Goal: Information Seeking & Learning: Learn about a topic

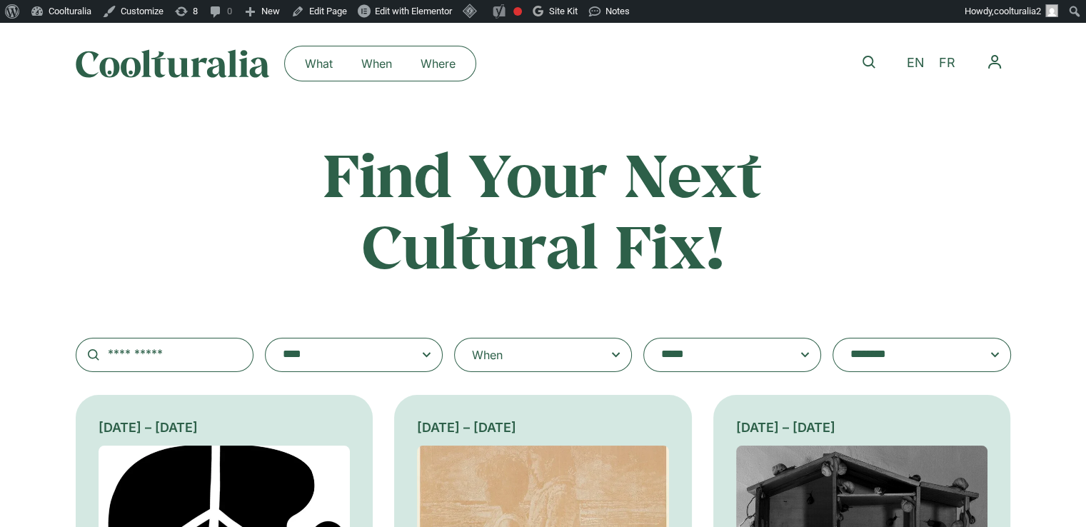
click at [724, 346] on textarea "**********" at bounding box center [718, 355] width 114 height 20
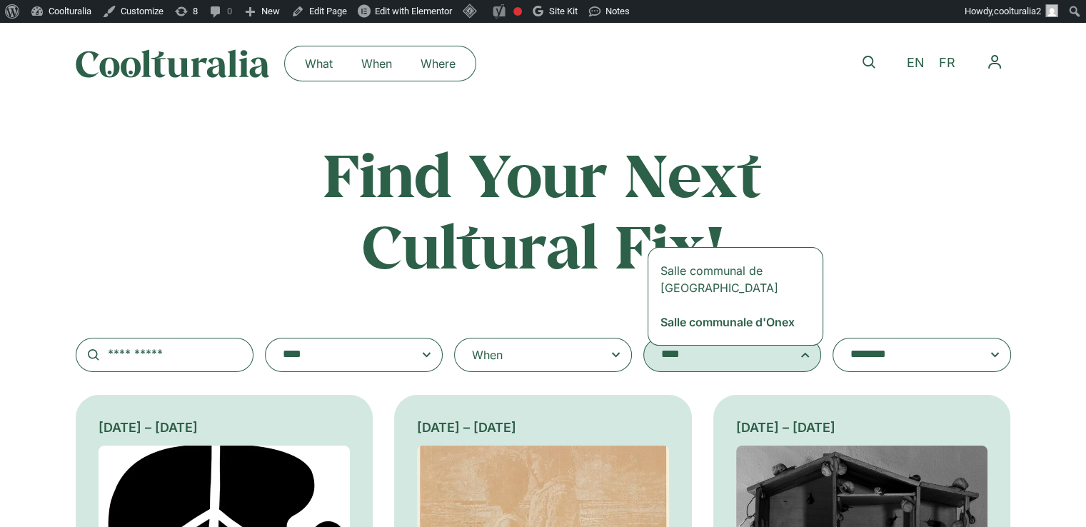
type textarea "****"
click at [560, 309] on div "**********" at bounding box center [544, 256] width 936 height 234
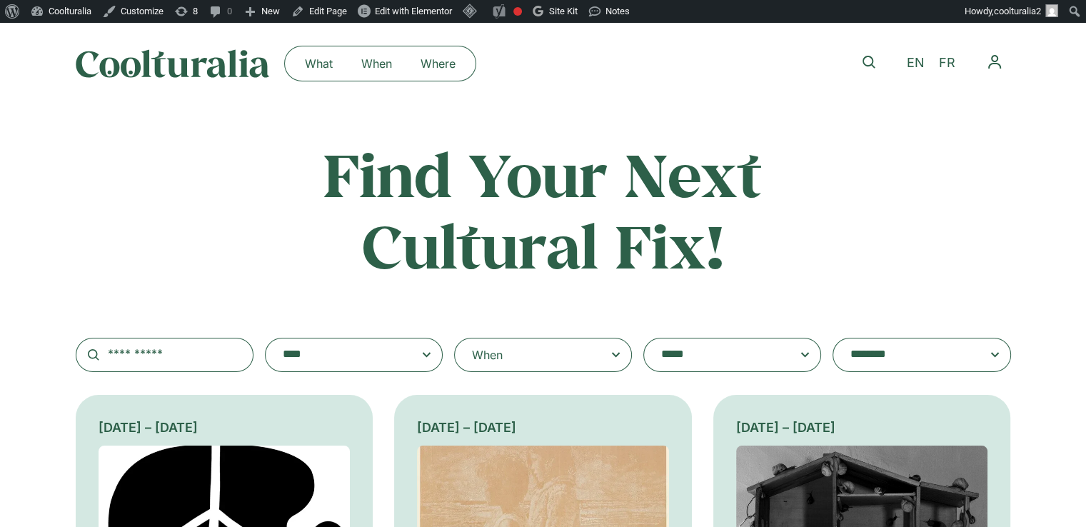
click at [721, 357] on textarea "**********" at bounding box center [718, 355] width 114 height 20
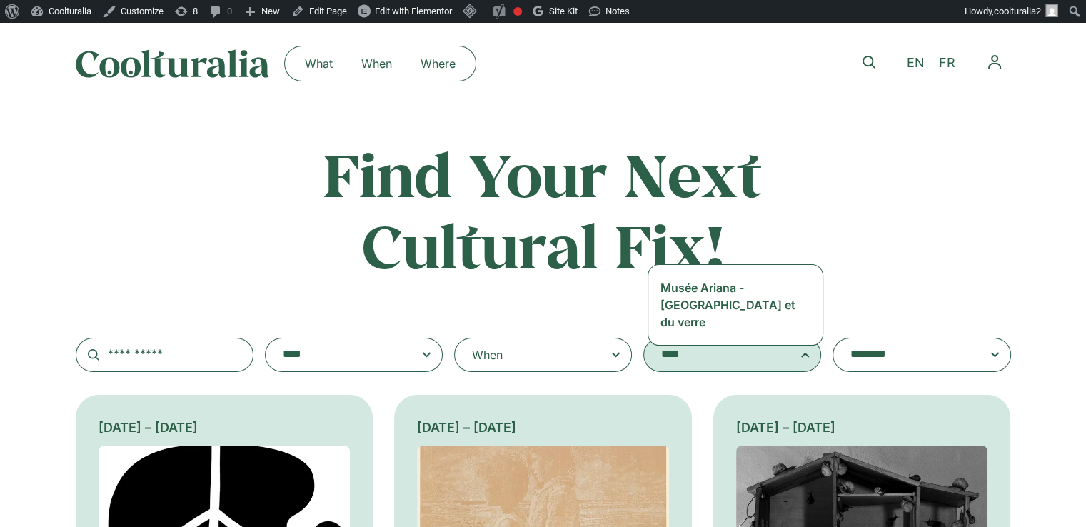
type textarea "****"
select select "***"
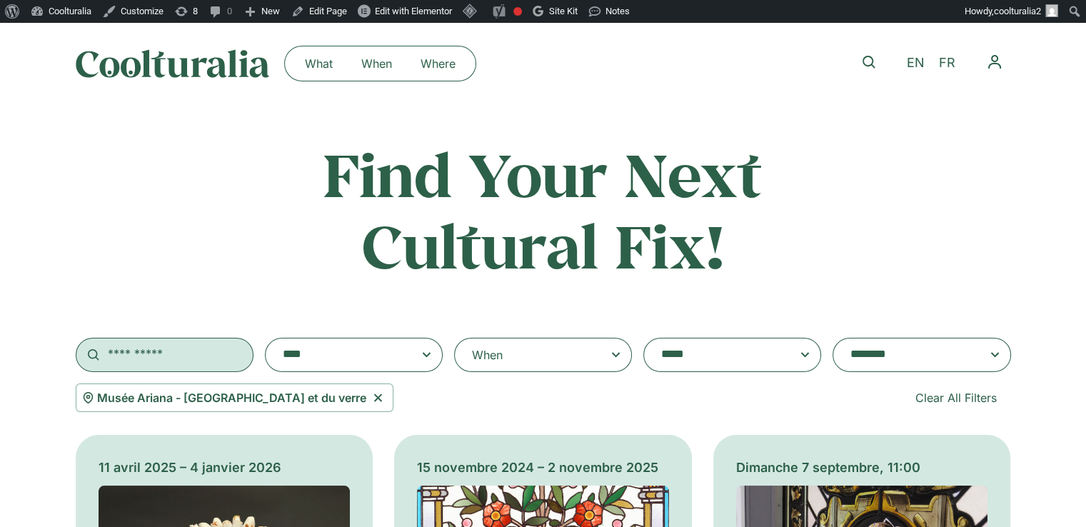
click at [200, 356] on input "text" at bounding box center [165, 355] width 178 height 34
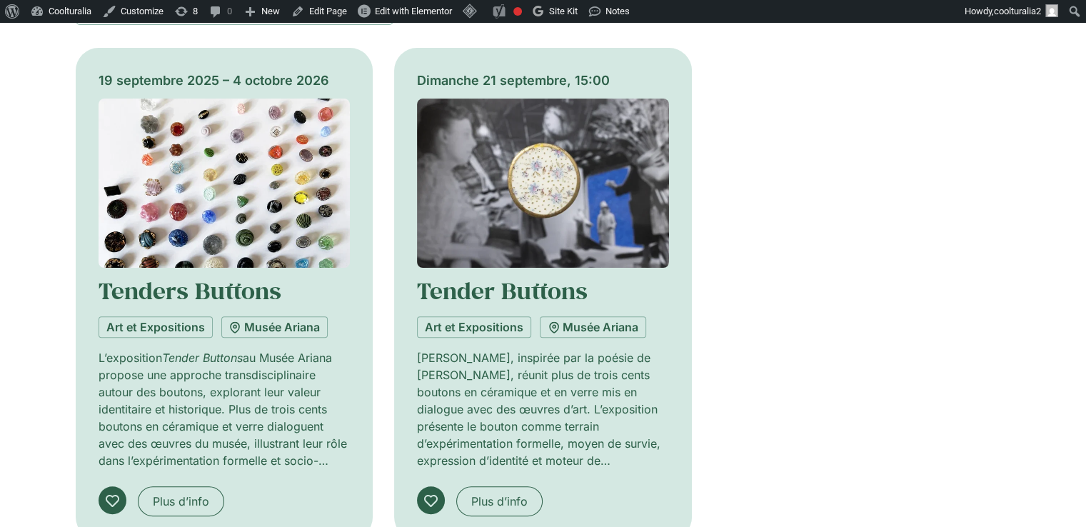
scroll to position [386, 0]
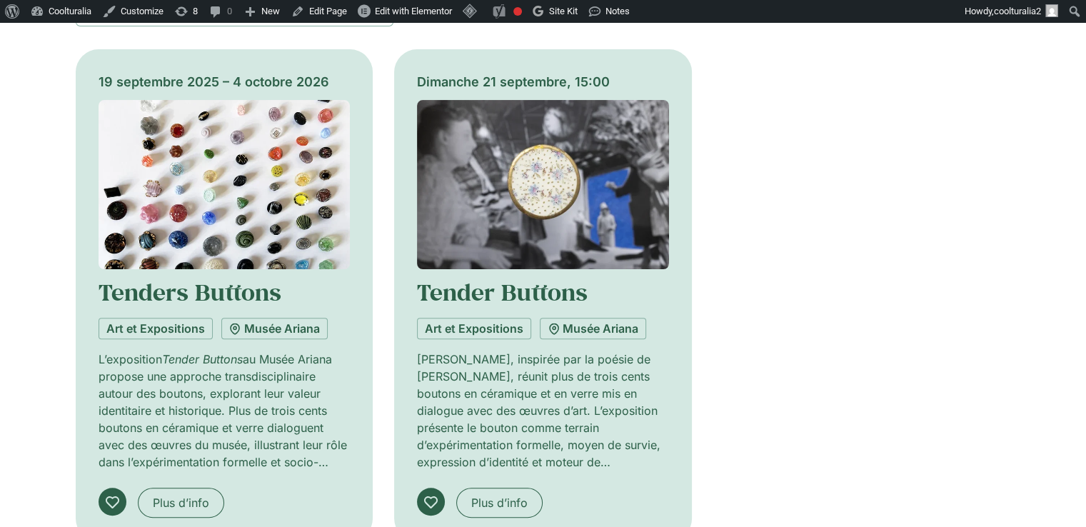
type input "******"
click at [586, 244] on img at bounding box center [543, 184] width 252 height 169
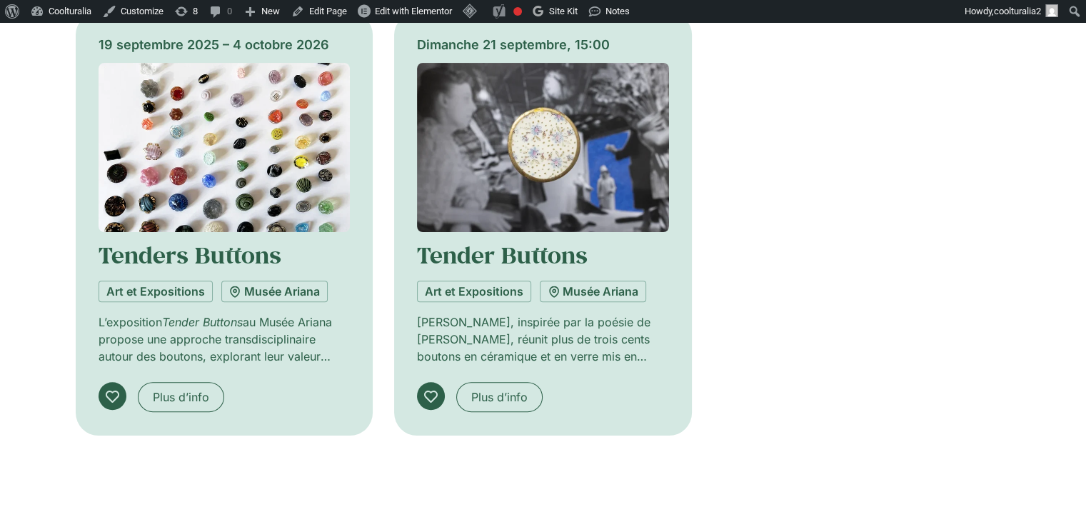
scroll to position [423, 0]
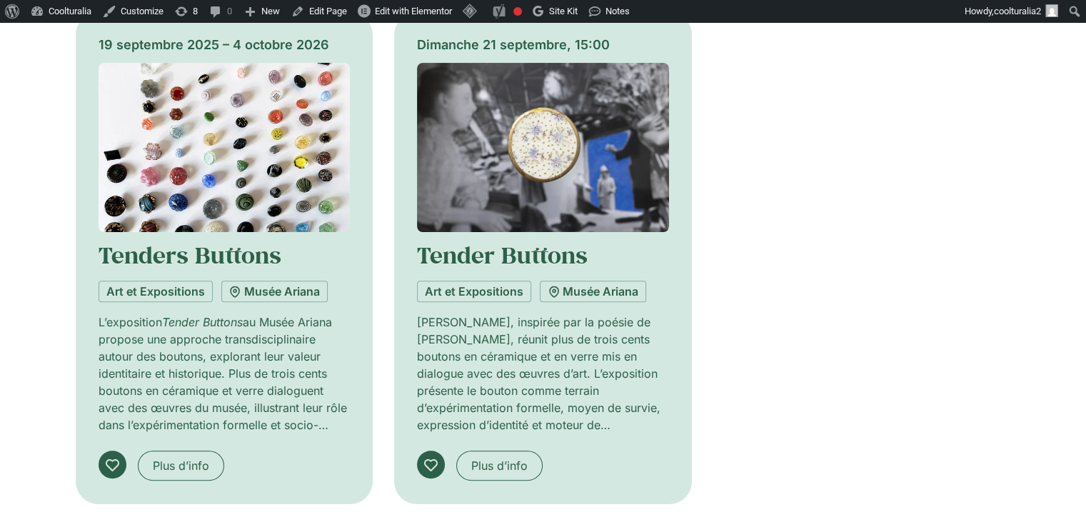
click at [465, 188] on img at bounding box center [543, 147] width 252 height 169
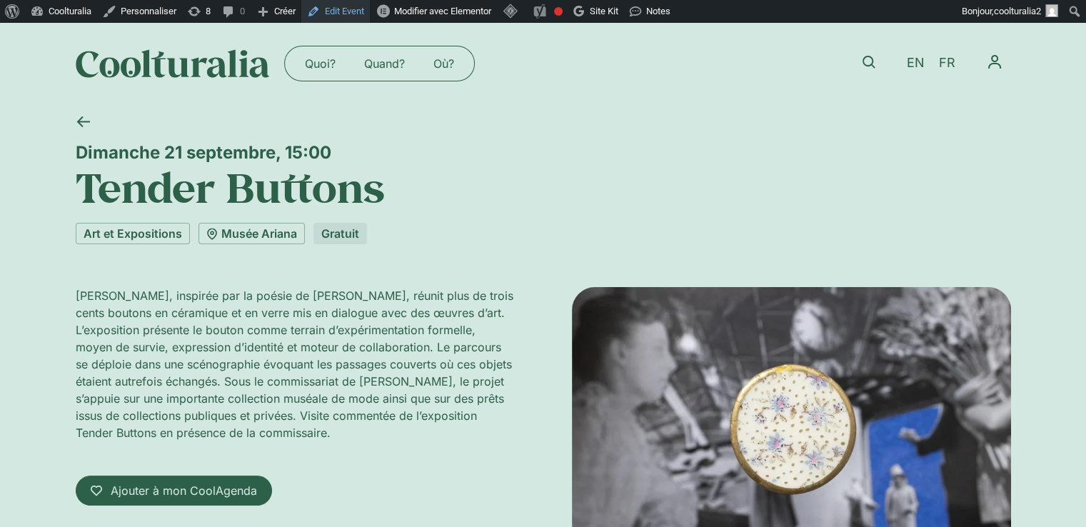
click at [346, 12] on link "Edit Event" at bounding box center [335, 11] width 69 height 23
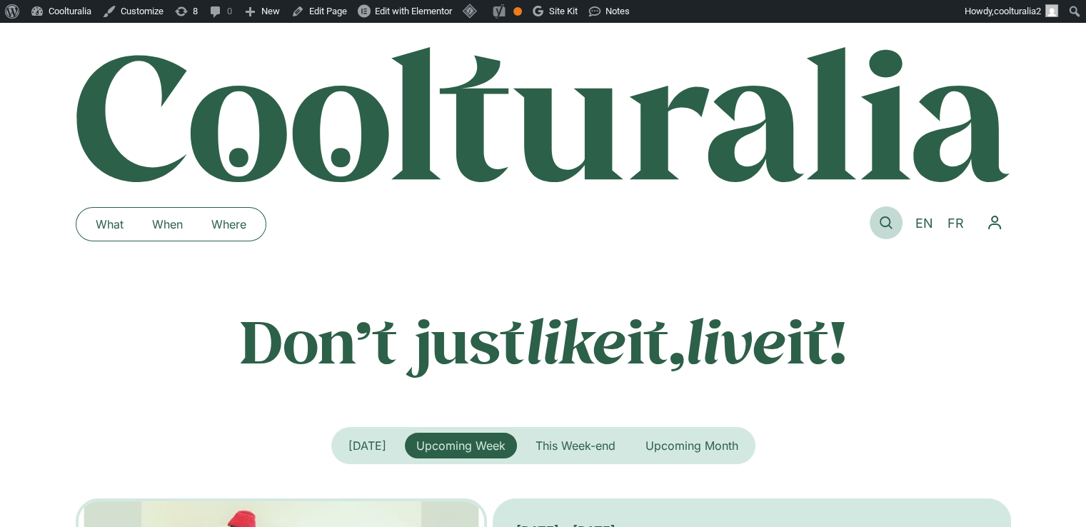
click at [885, 221] on icon at bounding box center [886, 222] width 13 height 13
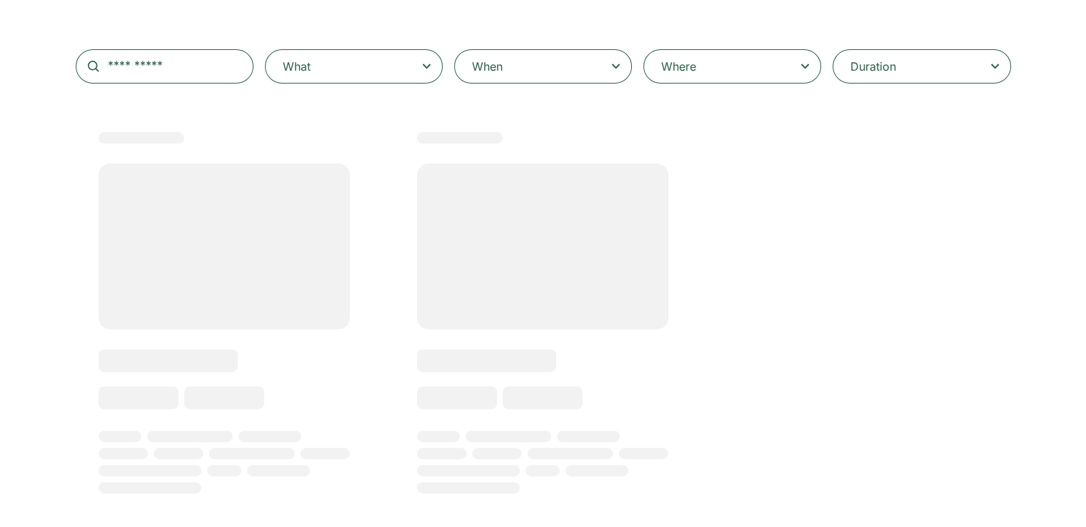
scroll to position [275, 0]
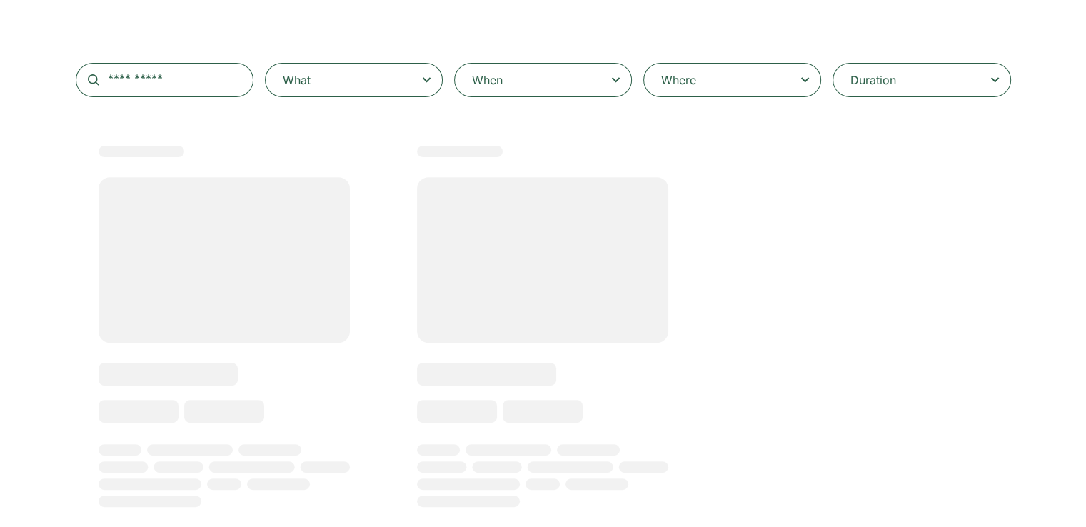
type input "******"
select select
select select "***"
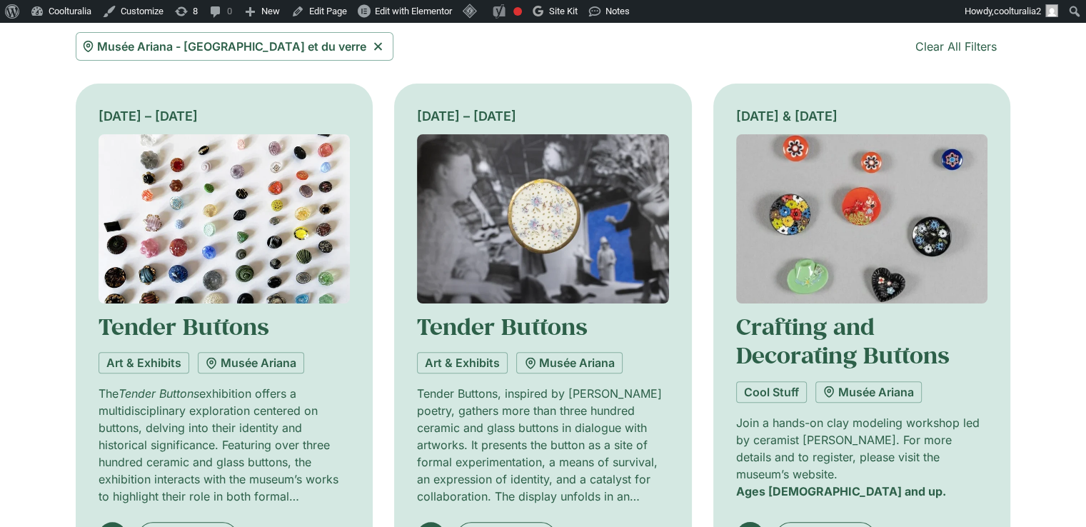
scroll to position [352, 0]
click at [196, 268] on img at bounding box center [225, 218] width 252 height 169
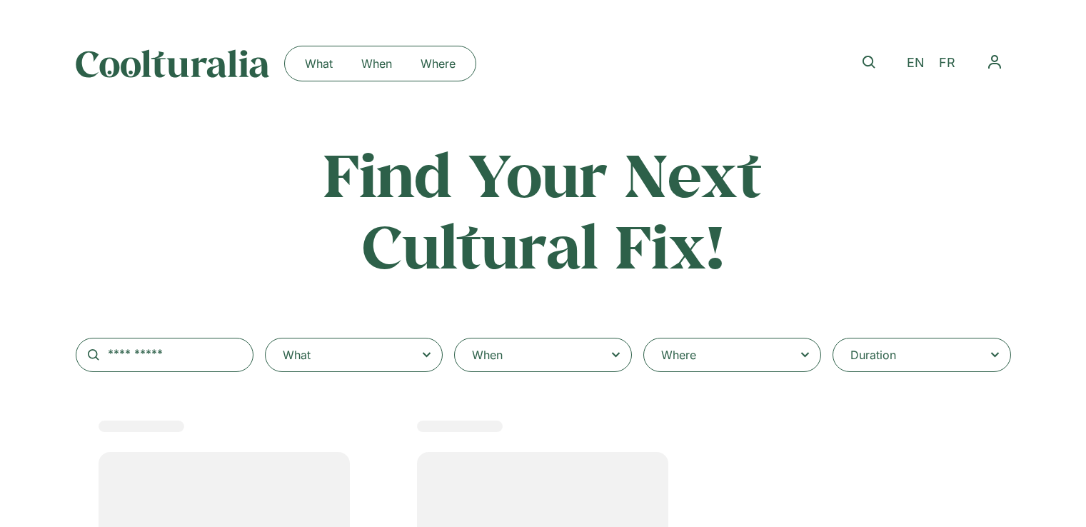
select select
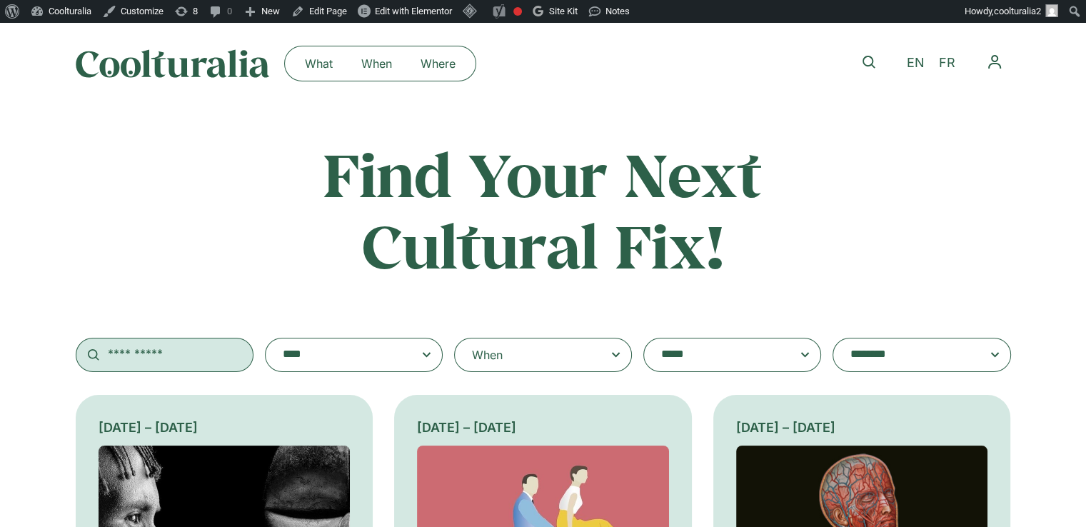
click at [166, 354] on input "text" at bounding box center [165, 355] width 178 height 34
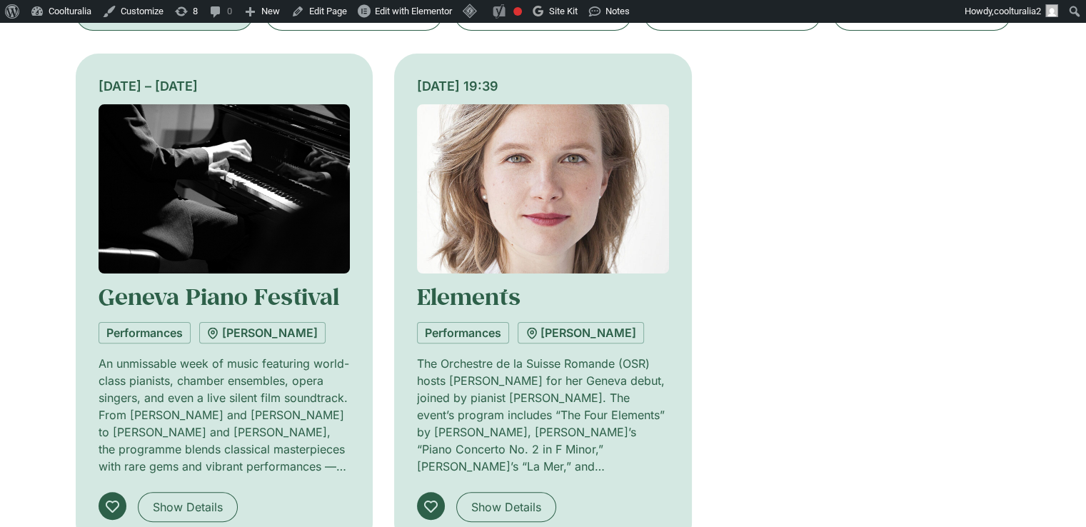
scroll to position [361, 0]
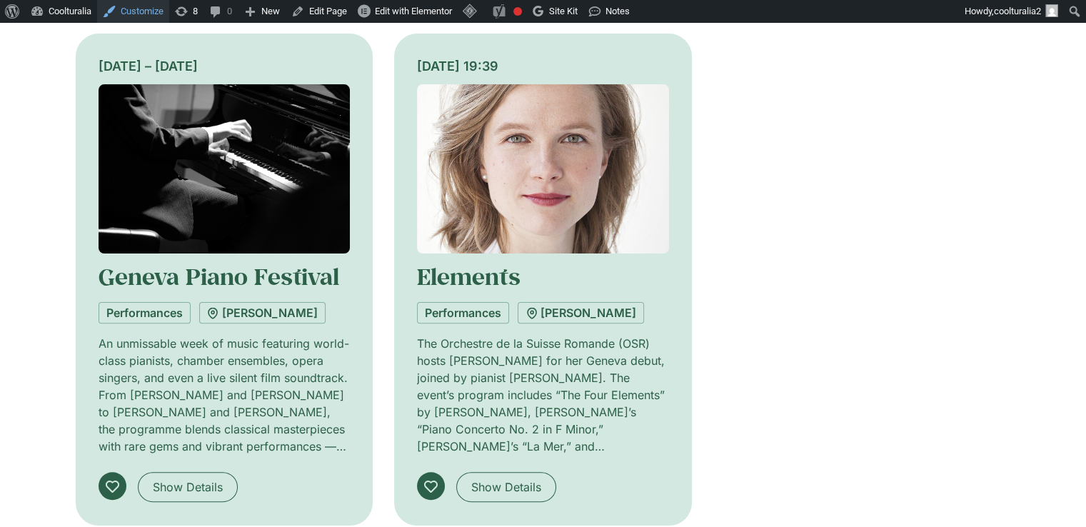
type input "******"
click at [187, 272] on link "Geneva Piano Festival" at bounding box center [219, 276] width 241 height 30
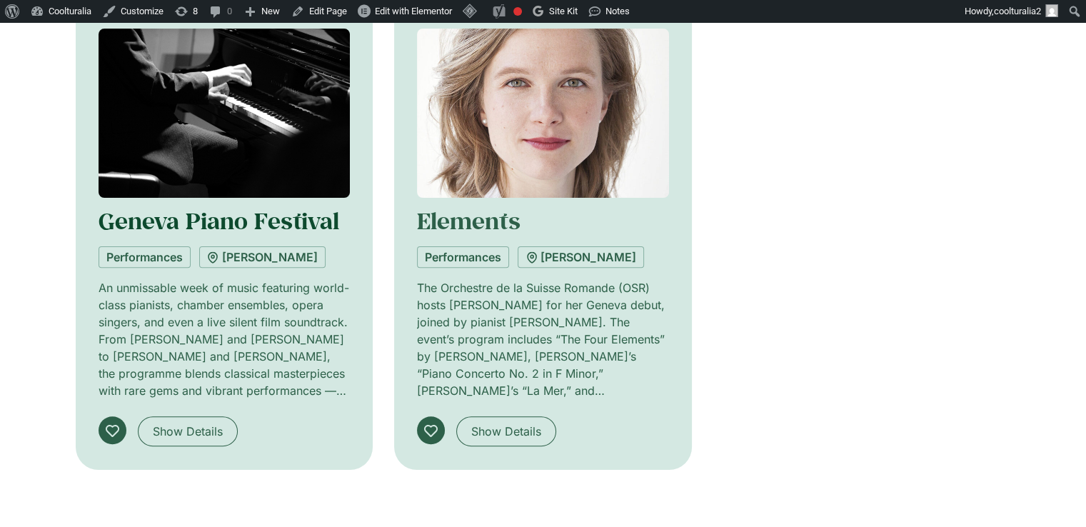
scroll to position [419, 0]
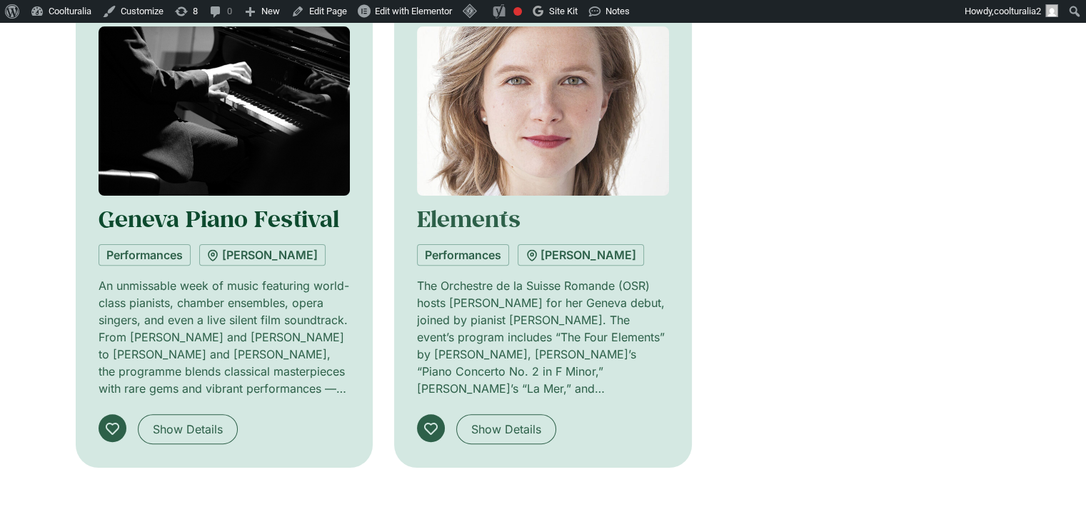
click at [224, 215] on link "Geneva Piano Festival" at bounding box center [219, 219] width 241 height 30
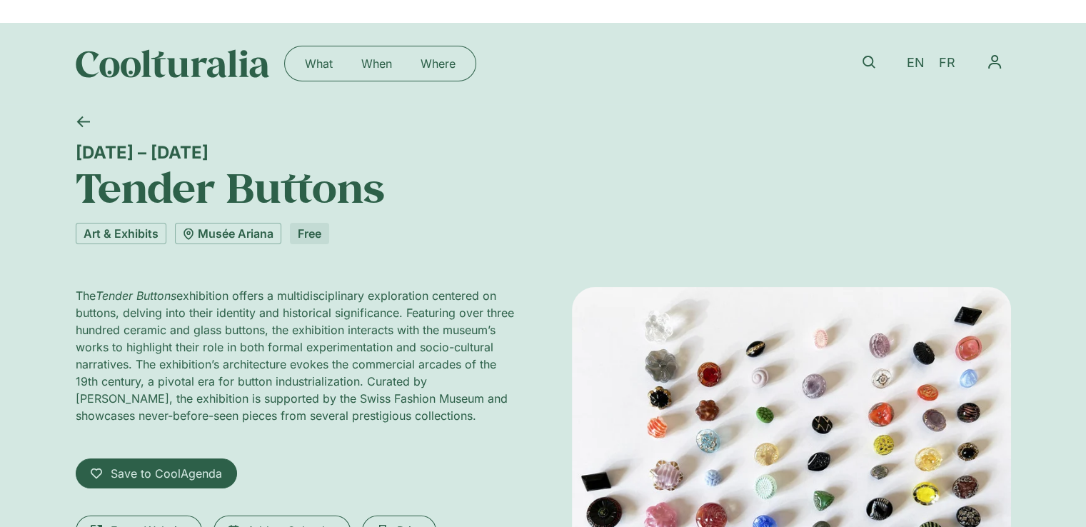
drag, startPoint x: 504, startPoint y: 409, endPoint x: 49, endPoint y: 269, distance: 476.3
click at [49, 269] on div "19 September 2025 – 4 October 2026 Tender Buttons Art & Exhibits Musée Ariana F…" at bounding box center [543, 412] width 1086 height 616
copy p "The Tender Buttons exhibition offers a multidisciplinary exploration centered o…"
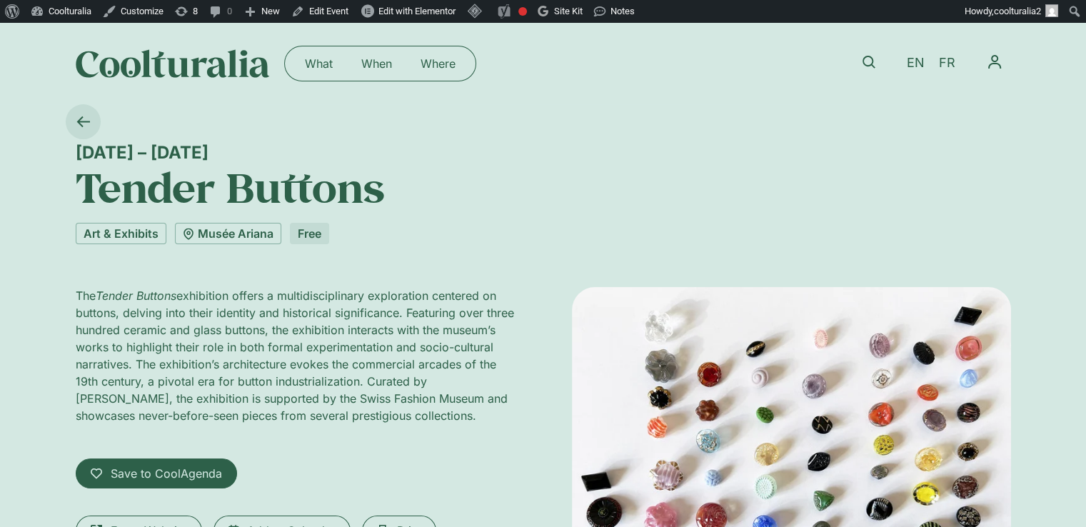
click at [80, 121] on icon at bounding box center [82, 121] width 13 height 11
click at [83, 115] on icon at bounding box center [83, 122] width 14 height 14
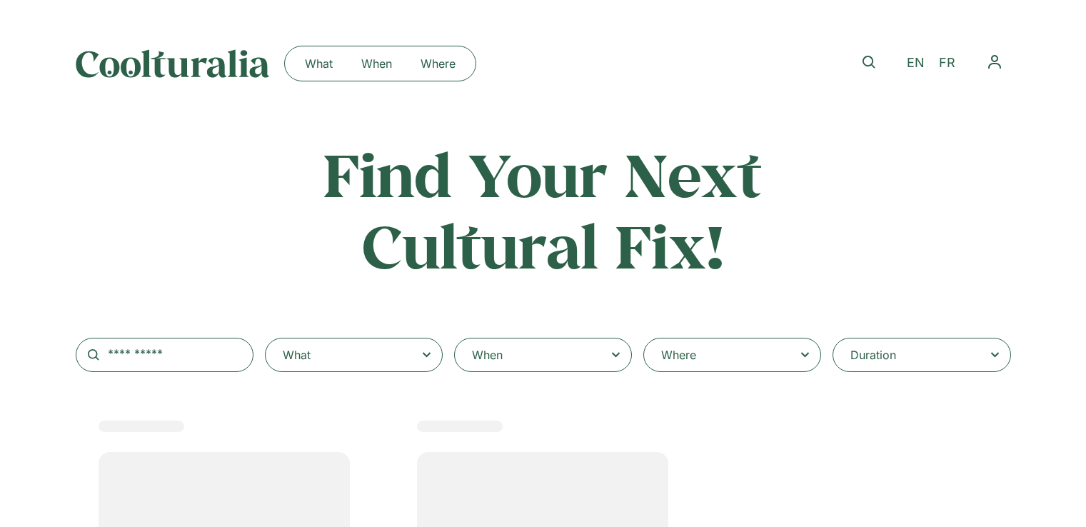
scroll to position [275, 0]
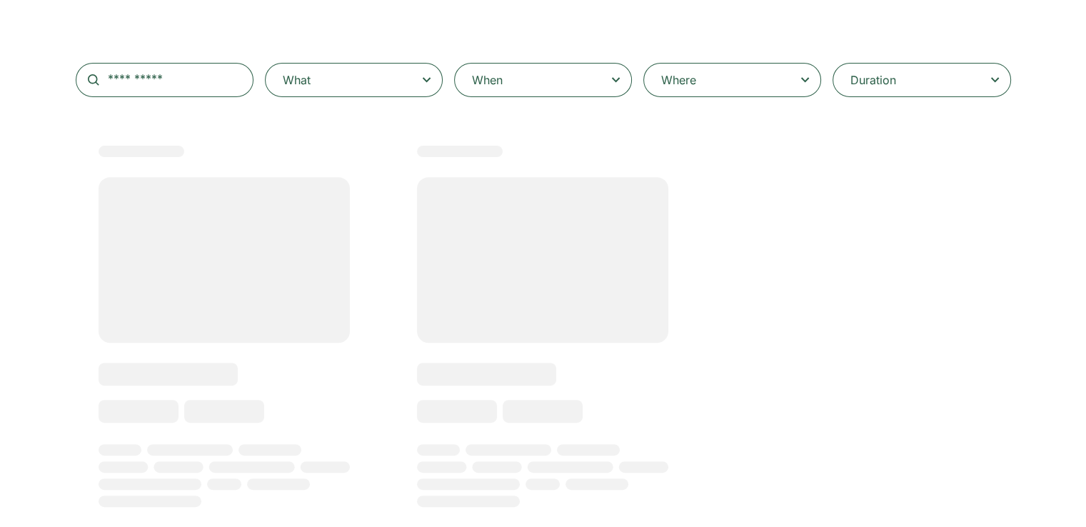
type input "******"
select select
select select "***"
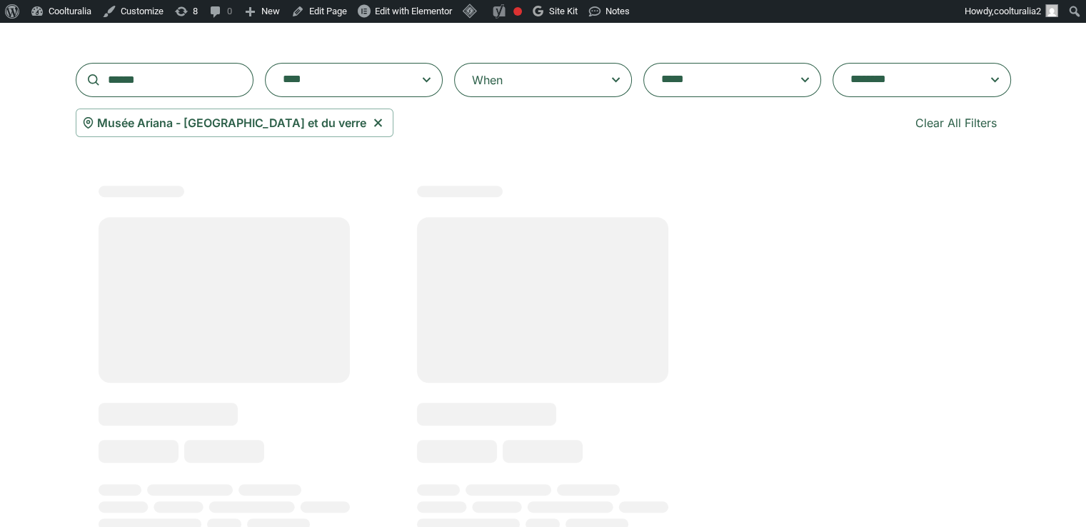
scroll to position [286, 0]
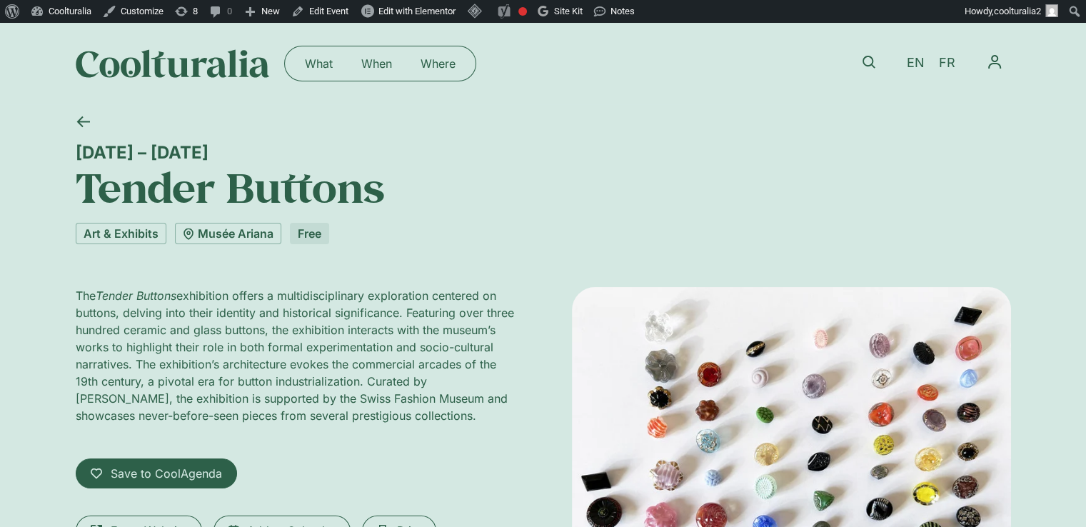
drag, startPoint x: 477, startPoint y: 414, endPoint x: 41, endPoint y: 268, distance: 460.1
click at [41, 268] on div "19 September 2025 – 4 October 2026 Tender Buttons Art & Exhibits Musée Ariana F…" at bounding box center [543, 412] width 1086 height 616
copy p "The Tender Buttons exhibition offers a multidisciplinary exploration centered o…"
click at [957, 61] on link "FR" at bounding box center [947, 63] width 31 height 21
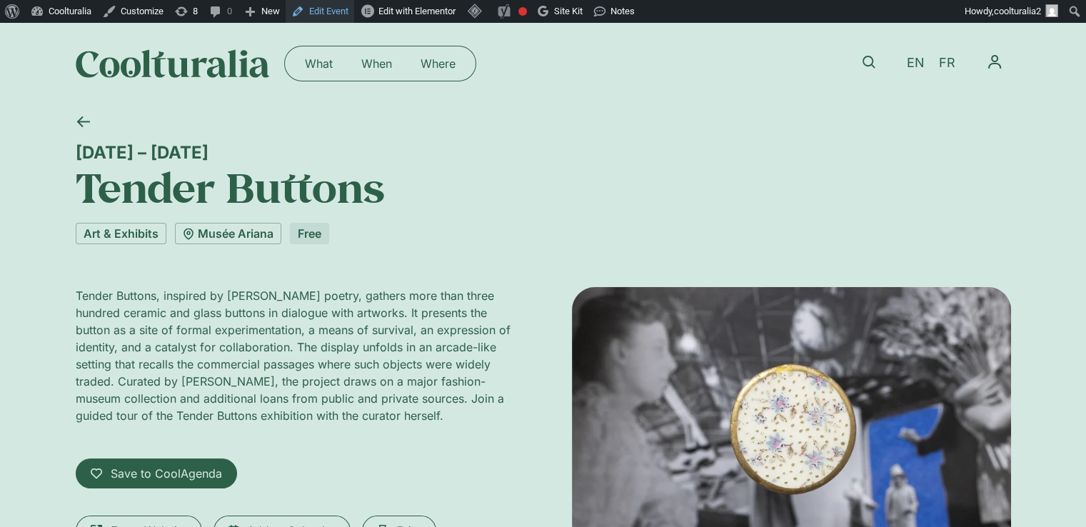
click at [326, 6] on link "Edit Event" at bounding box center [320, 11] width 69 height 23
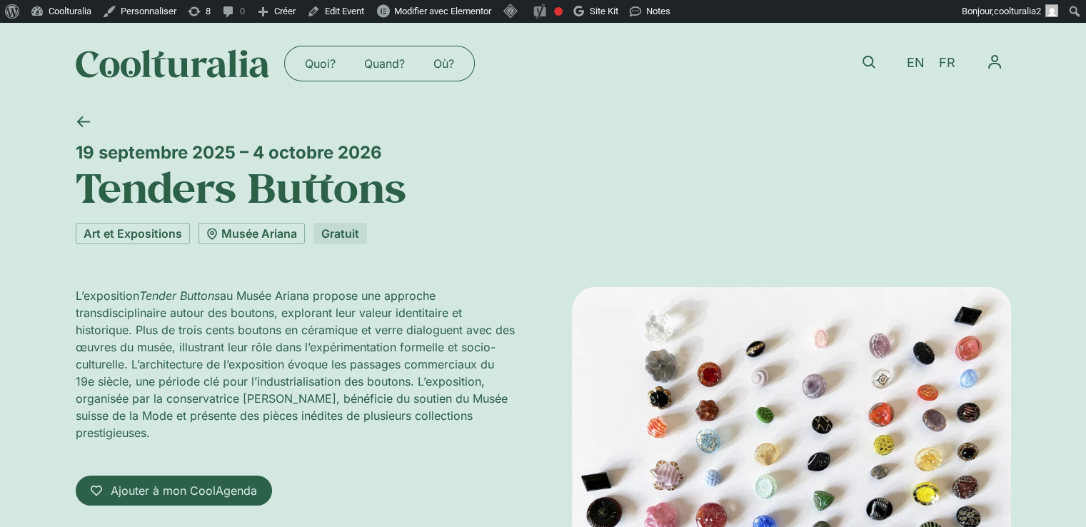
drag, startPoint x: 186, startPoint y: 434, endPoint x: 56, endPoint y: 287, distance: 195.3
click at [56, 287] on div "[DATE] – [DATE] Tenders Buttons Art et Expositions [GEOGRAPHIC_DATA] Gratuit L’…" at bounding box center [543, 412] width 1086 height 616
copy p "L’exposition Tender Buttons au Musée Ariana propose une approche transdisciplin…"
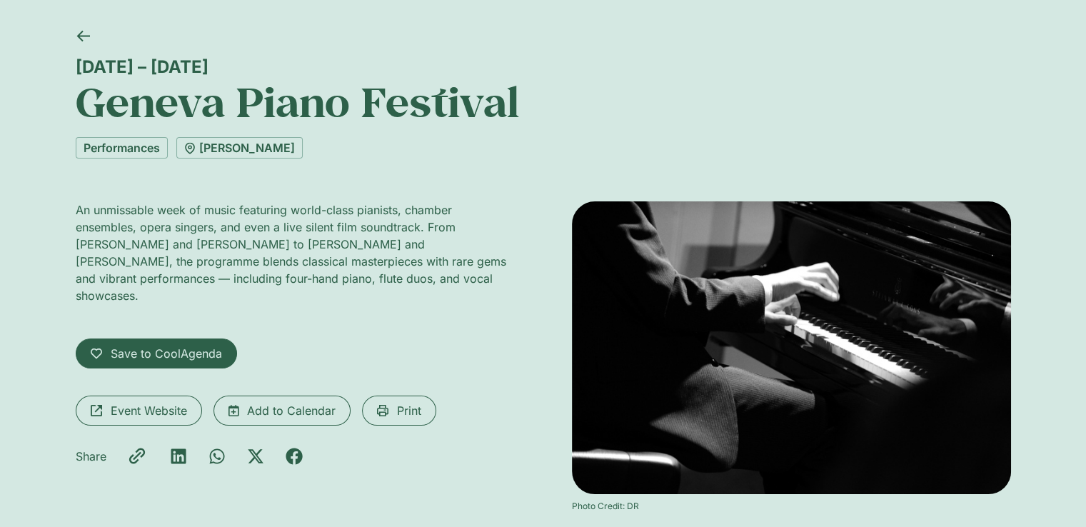
scroll to position [85, 0]
click at [163, 403] on span "Event Website" at bounding box center [149, 411] width 76 height 17
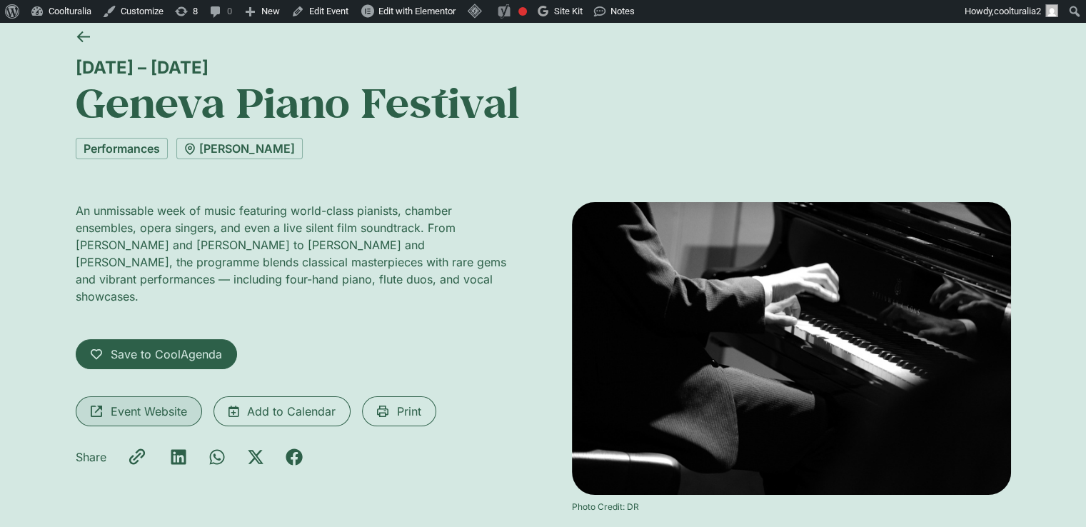
scroll to position [0, 0]
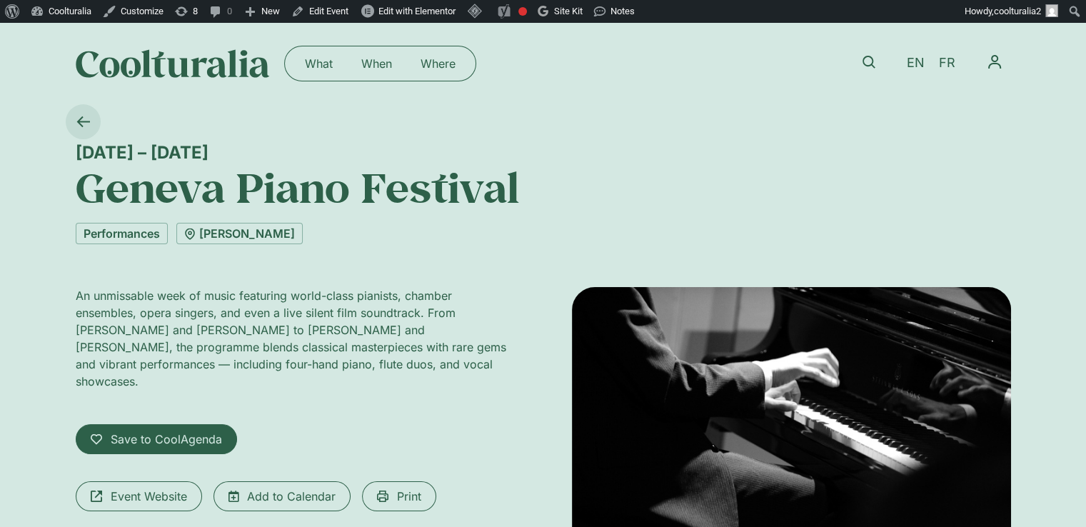
click at [78, 128] on icon at bounding box center [83, 122] width 14 height 14
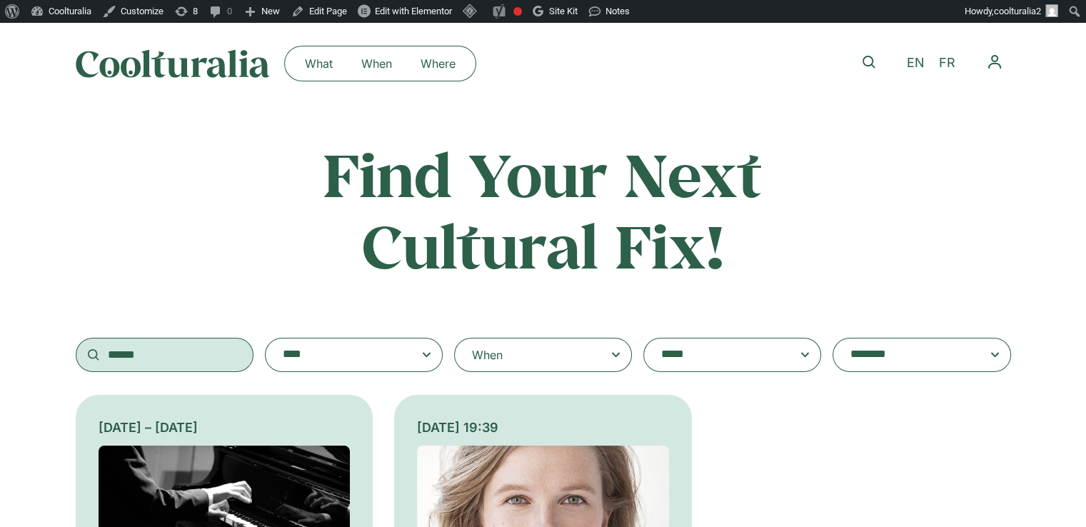
click at [195, 344] on input "******" at bounding box center [165, 355] width 178 height 34
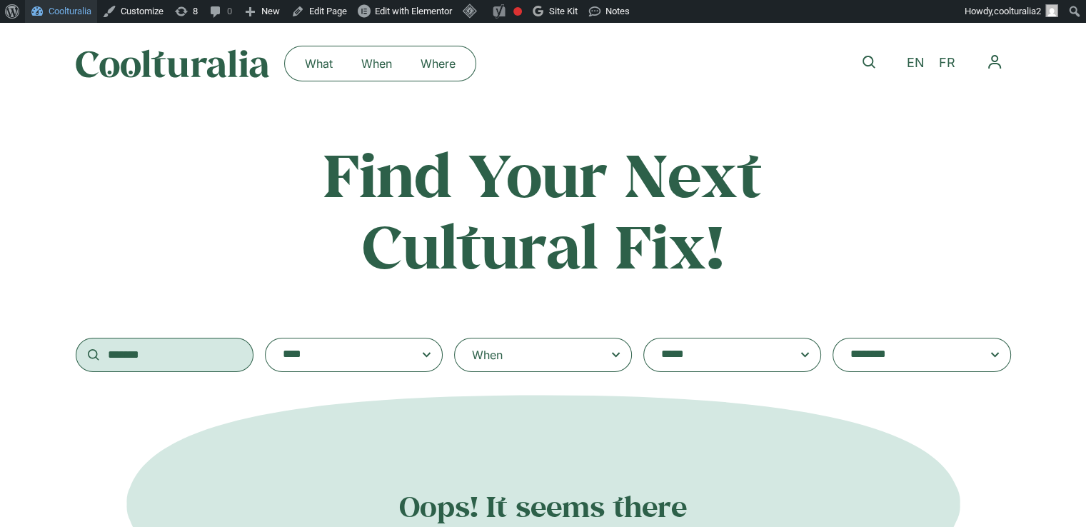
type input "*******"
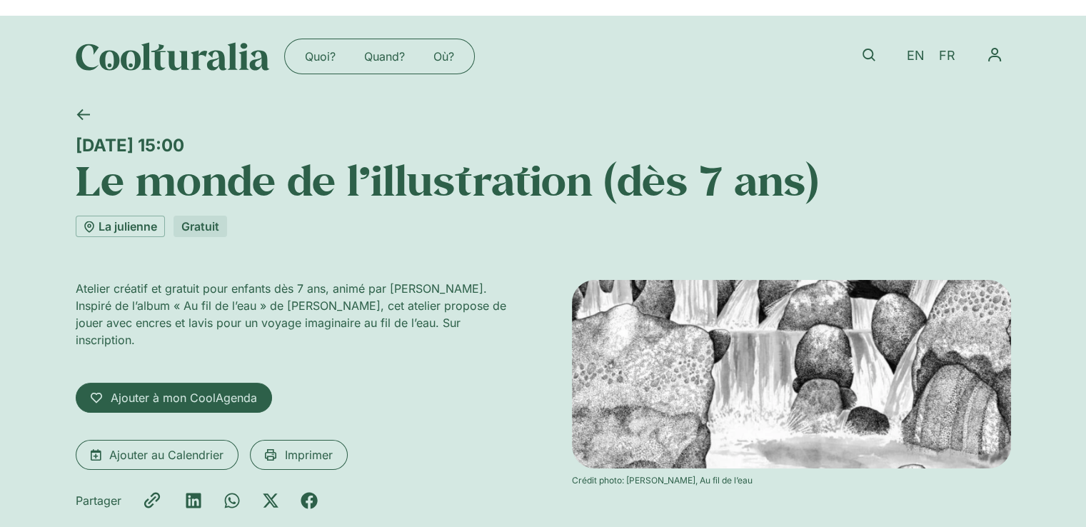
scroll to position [8, 0]
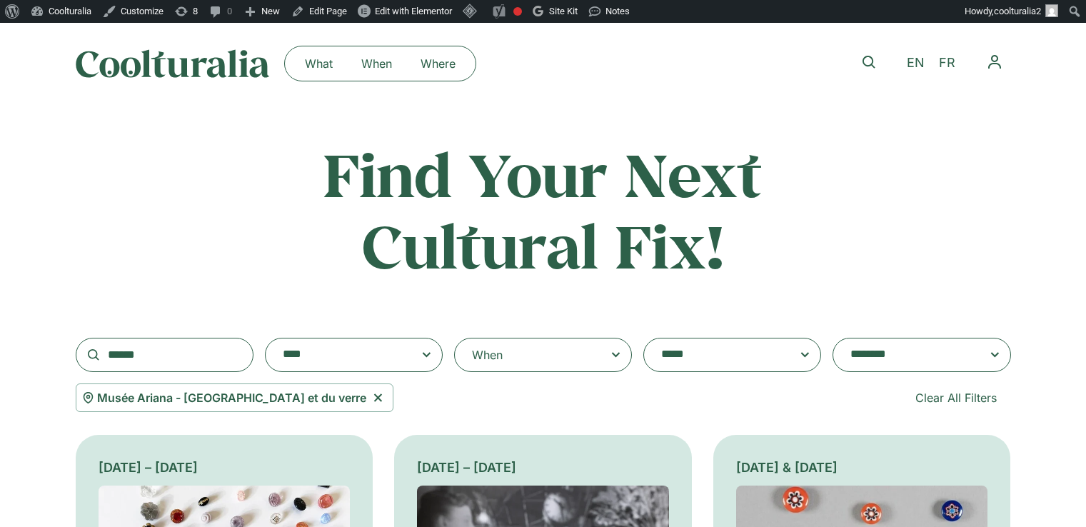
select select "***"
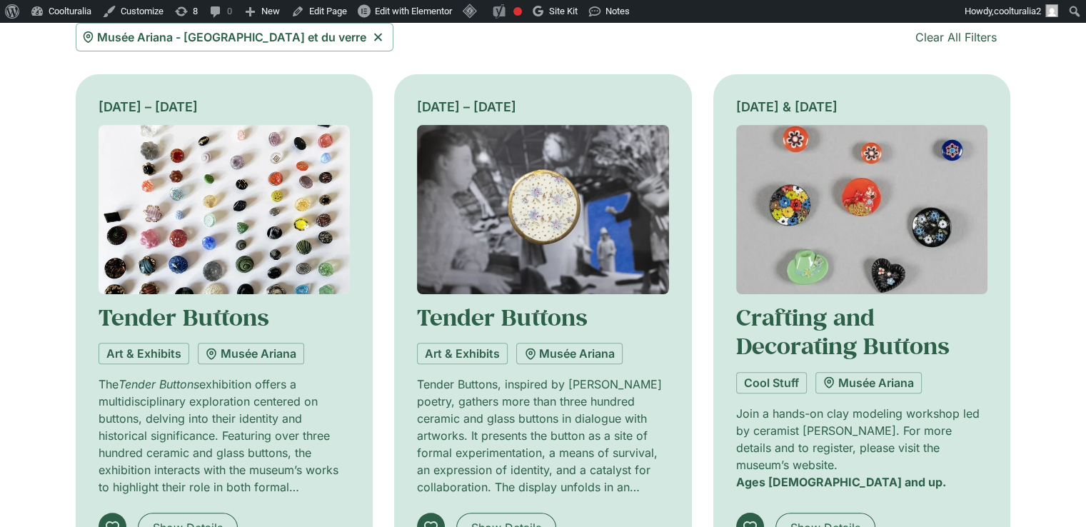
scroll to position [401, 0]
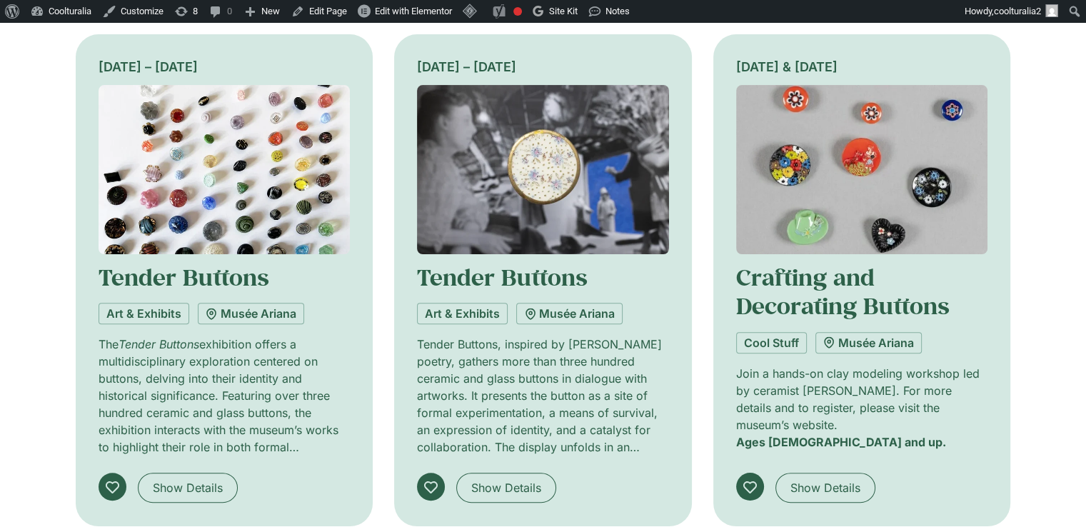
click at [866, 174] on img at bounding box center [862, 169] width 252 height 169
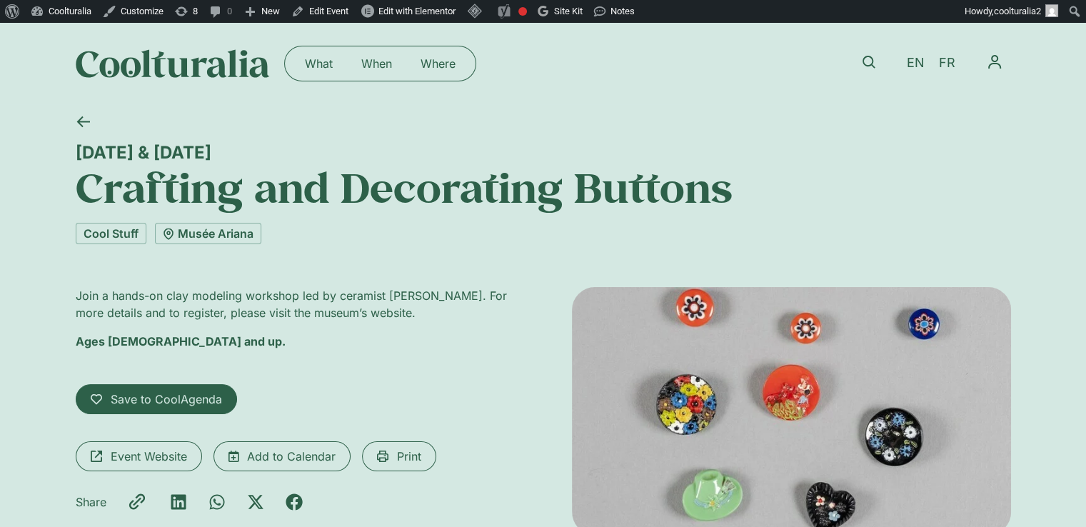
drag, startPoint x: 357, startPoint y: 86, endPoint x: 346, endPoint y: 36, distance: 50.6
click at [346, 36] on div "What When Where What When Where EN FR My CoolAgenda My Profile Log Out" at bounding box center [544, 63] width 936 height 81
click at [168, 462] on span "Event Website" at bounding box center [149, 456] width 76 height 17
click at [326, 7] on link "Edit Event" at bounding box center [320, 11] width 69 height 23
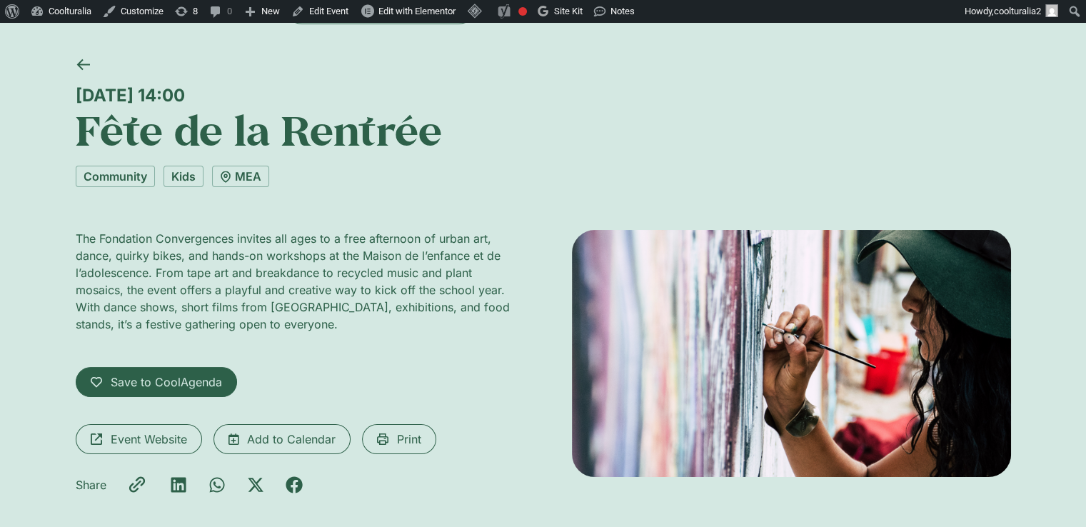
scroll to position [56, 0]
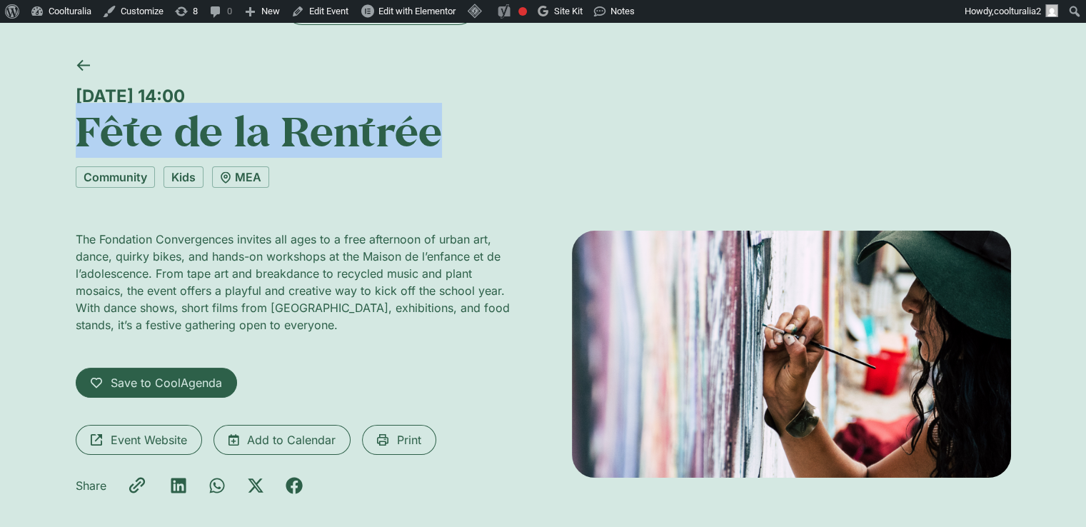
drag, startPoint x: 446, startPoint y: 134, endPoint x: 37, endPoint y: 138, distance: 409.3
click at [37, 138] on div "Wednesday 20 August, 14:00 Fête de la Rentrée Community Kids MEA The Fondation …" at bounding box center [543, 302] width 1086 height 509
copy h1 "Fête de la Rentrée"
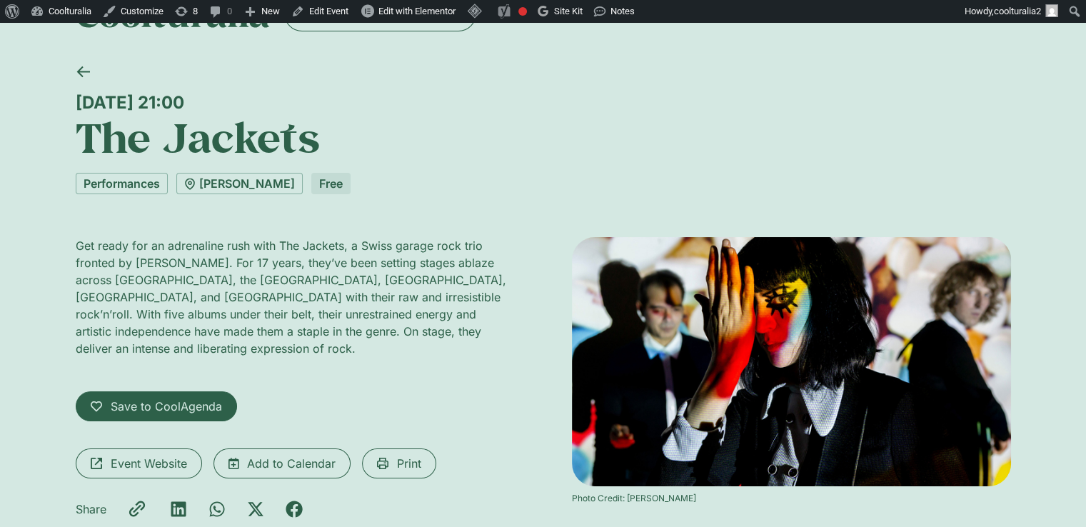
scroll to position [51, 0]
drag, startPoint x: 352, startPoint y: 99, endPoint x: 33, endPoint y: 78, distance: 320.0
click at [33, 78] on div "Wednesday 20 August, 21:00 The Jackets Performances Scène Ella Fitzgerald Free …" at bounding box center [543, 317] width 1086 height 526
copy div "Wednesday 20 August, 21:00"
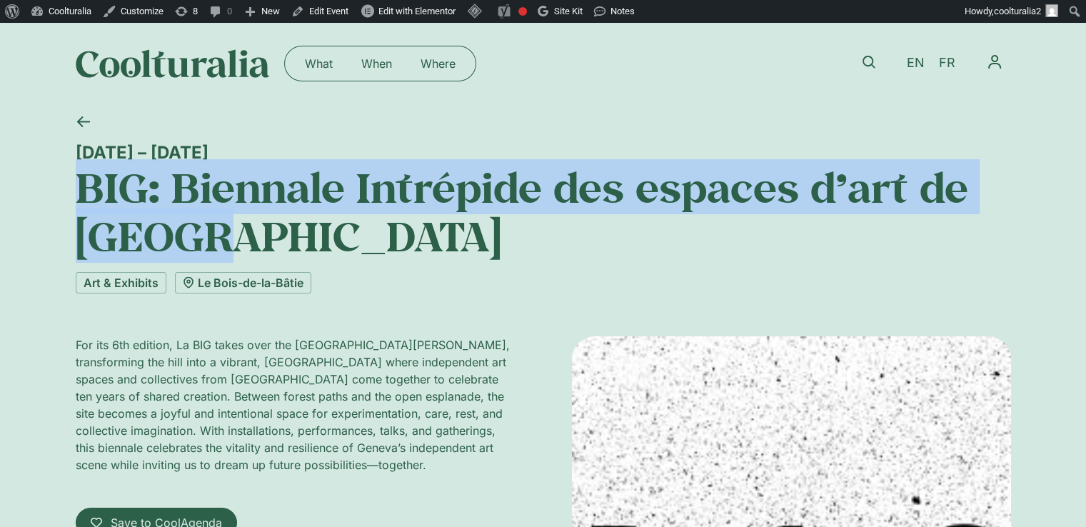
drag, startPoint x: 227, startPoint y: 241, endPoint x: 74, endPoint y: 188, distance: 161.7
click at [74, 188] on div "[DATE] – [DATE] BIG: Biennale Intrépide des espaces d’art de [GEOGRAPHIC_DATA] …" at bounding box center [543, 465] width 1086 height 723
copy h1 "BIG: Biennale Intrépide des espaces d’art de [GEOGRAPHIC_DATA]"
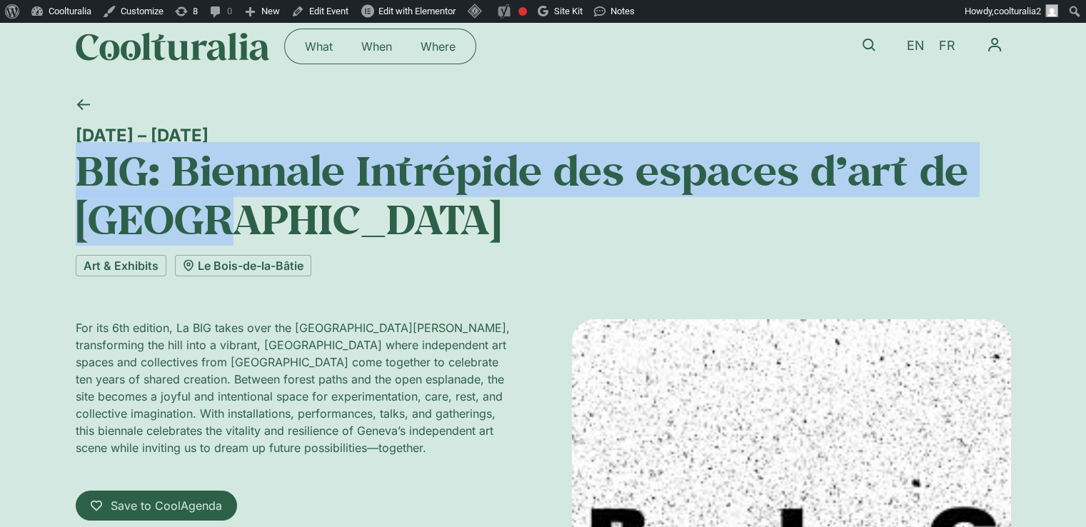
scroll to position [19, 0]
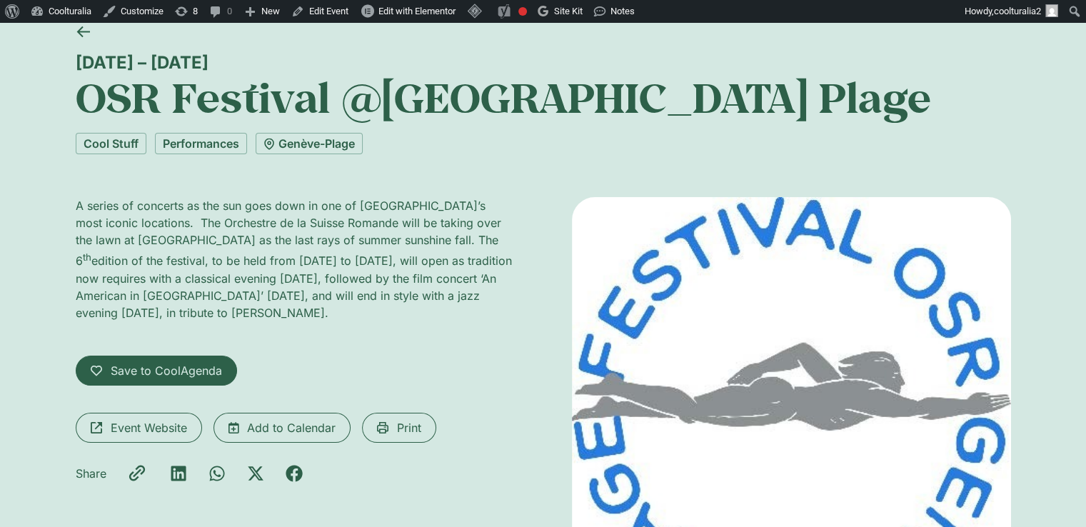
scroll to position [89, 0]
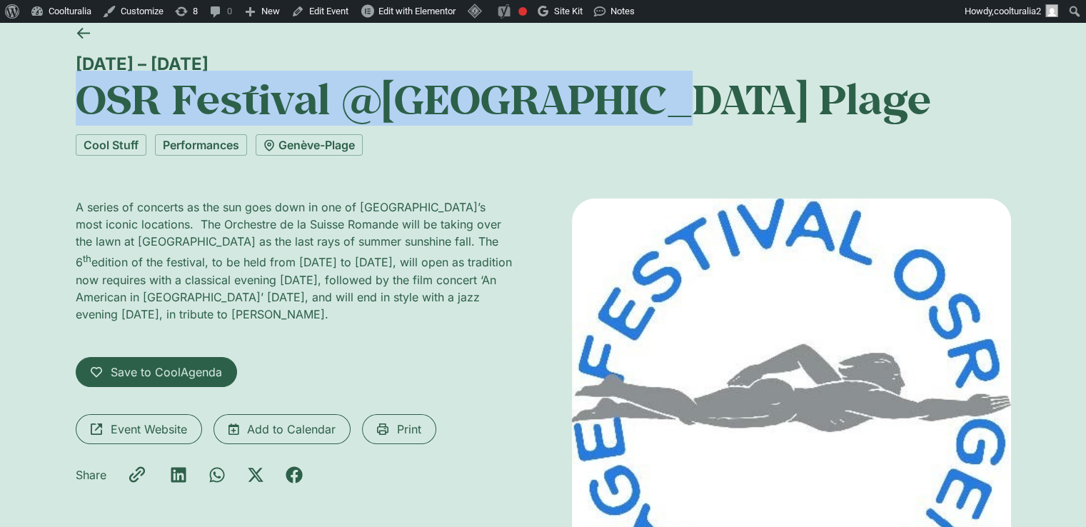
drag, startPoint x: 437, startPoint y: 109, endPoint x: 71, endPoint y: 104, distance: 365.8
click at [71, 104] on div "[DATE] – [DATE] OSR Festival @[GEOGRAPHIC_DATA] Plage Cool Stuff Performances […" at bounding box center [543, 347] width 1086 height 662
copy h1 "OSR Festival @[GEOGRAPHIC_DATA] Plage"
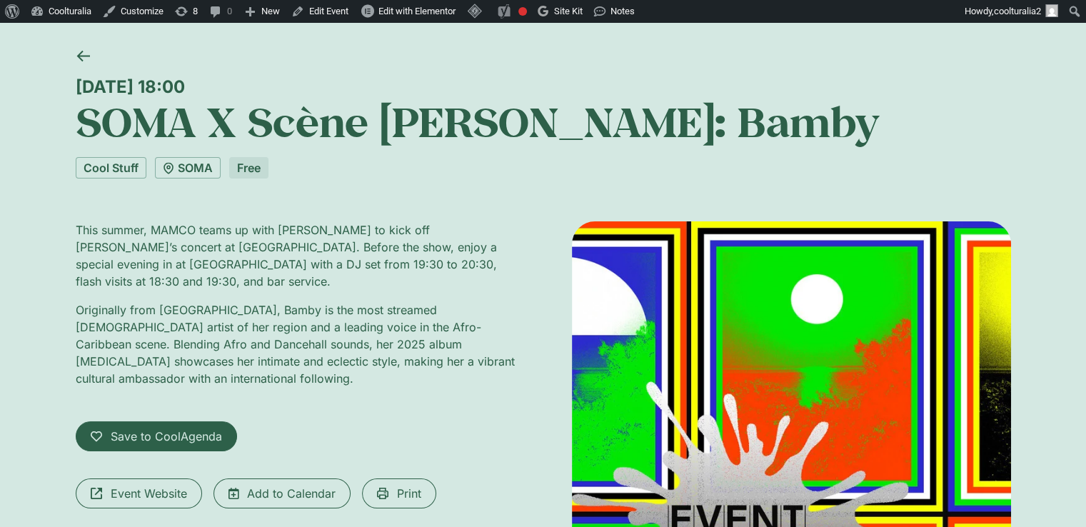
scroll to position [67, 0]
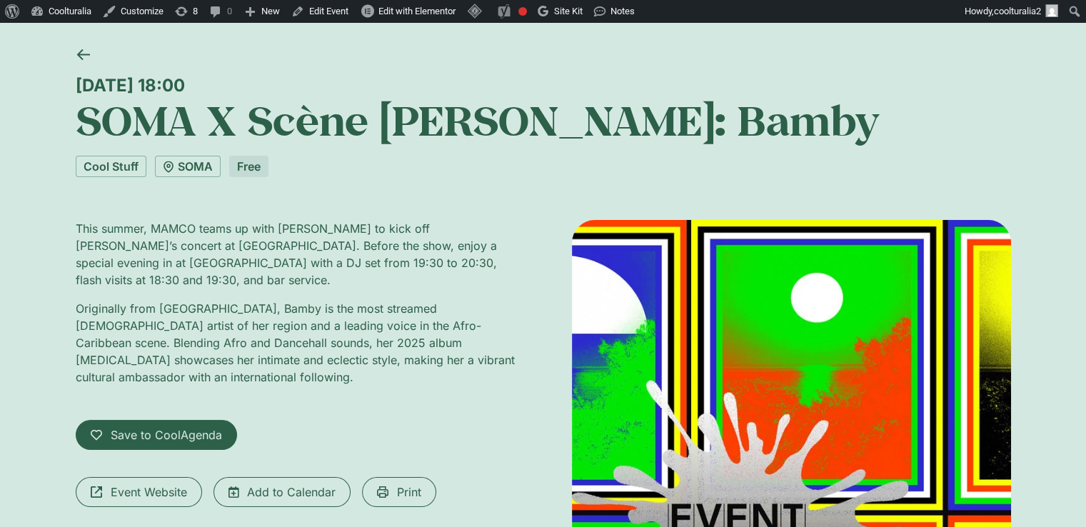
drag, startPoint x: 857, startPoint y: 121, endPoint x: 46, endPoint y: 100, distance: 811.7
click at [46, 100] on div "Friday 22 August, 18:00 SOMA X Scène Ella Fitzgerald: Bamby Cool Stuff SOMA Fre…" at bounding box center [543, 456] width 1086 height 839
copy h1 "SOMA X Scène Ella Fitzgerald: Bamby"
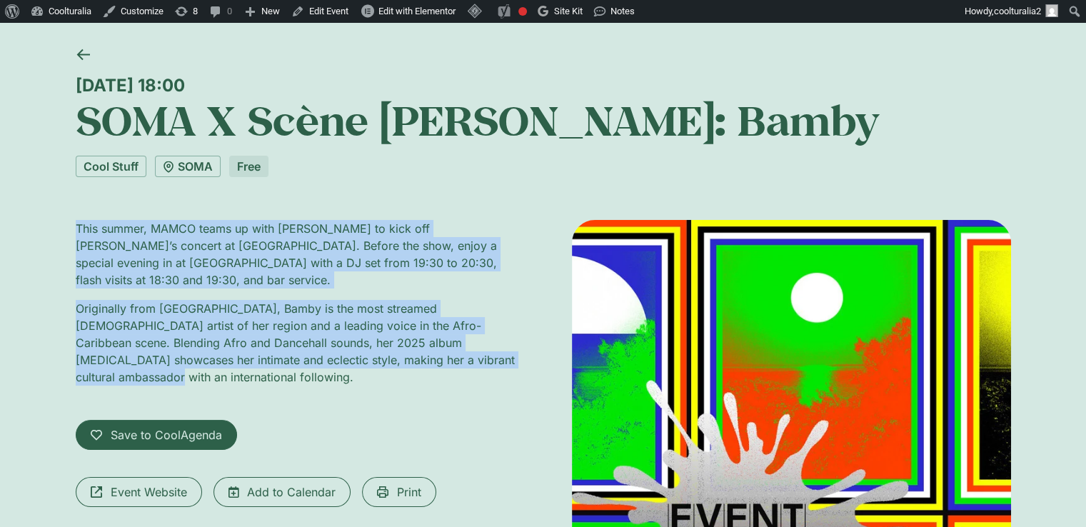
drag, startPoint x: 494, startPoint y: 346, endPoint x: 28, endPoint y: 225, distance: 481.3
click at [28, 225] on div "Friday 22 August, 18:00 SOMA X Scène Ella Fitzgerald: Bamby Cool Stuff SOMA Fre…" at bounding box center [543, 456] width 1086 height 839
click at [324, 7] on link "Edit Event" at bounding box center [320, 11] width 69 height 23
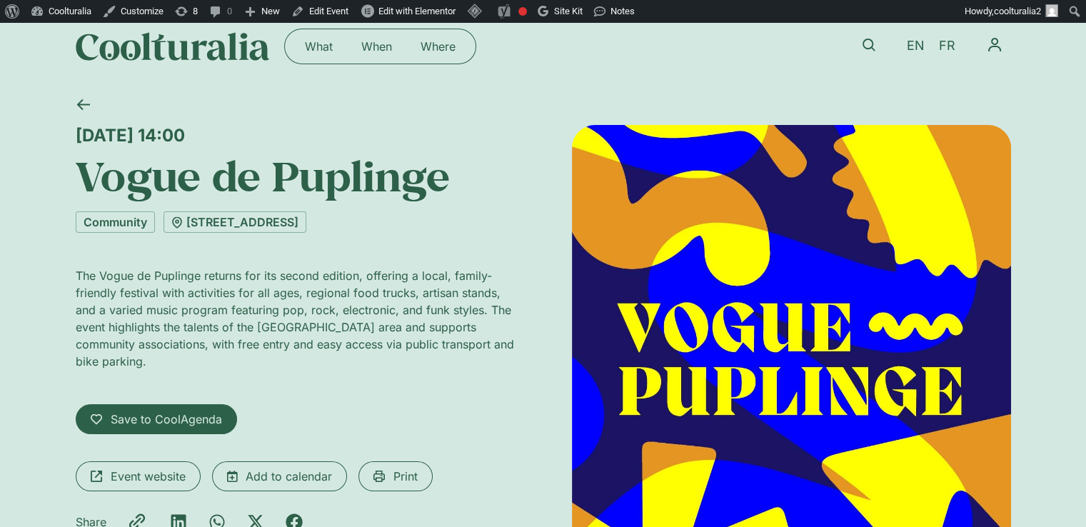
scroll to position [19, 0]
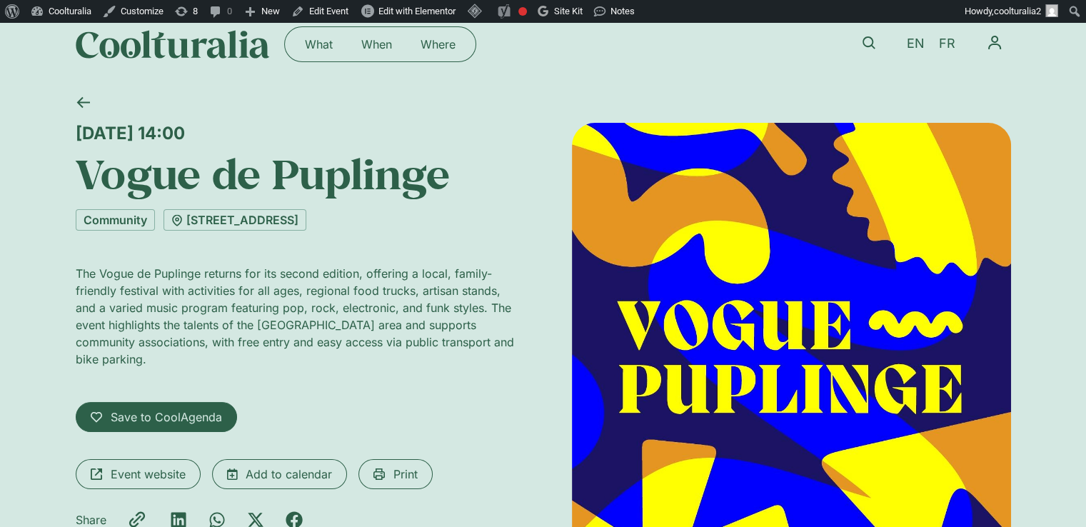
drag, startPoint x: 317, startPoint y: 138, endPoint x: 14, endPoint y: 126, distance: 303.1
click at [14, 126] on div "Saturday 23 August, 14:00 Vogue de Puplinge Community 10 chemin des Brolliets T…" at bounding box center [543, 349] width 1086 height 528
copy div "Saturday 23 August, 14:00"
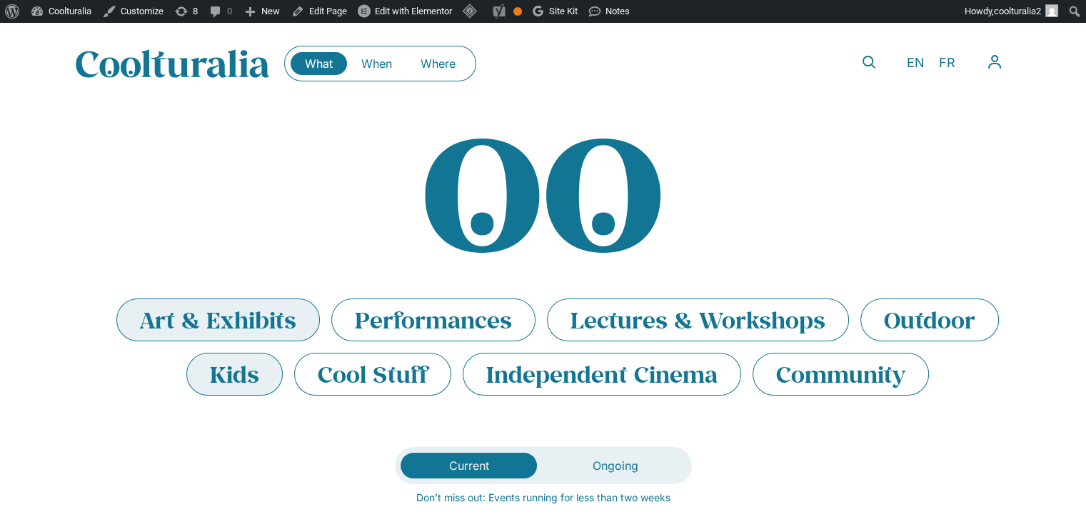
click at [264, 312] on li "Art & Exhibits" at bounding box center [218, 320] width 204 height 43
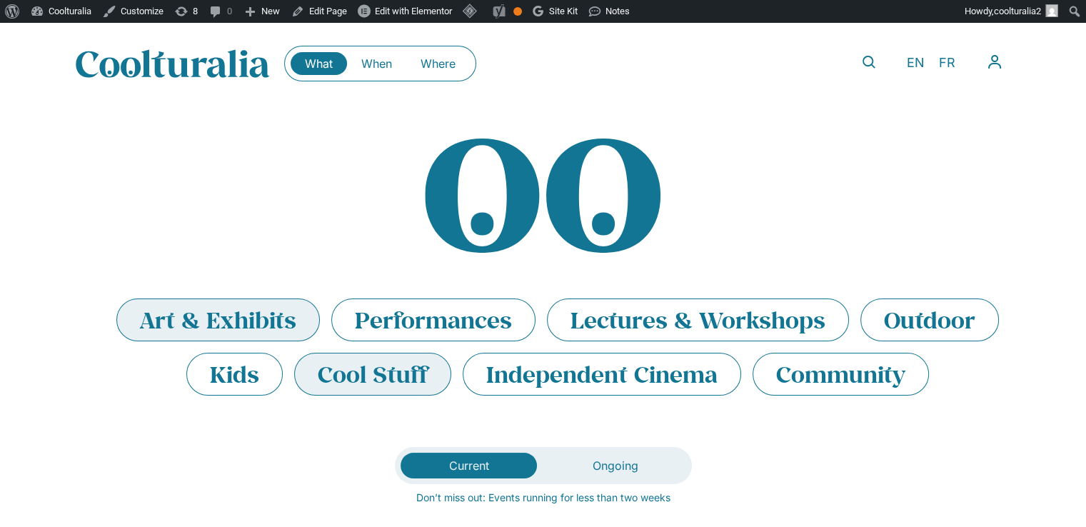
click at [397, 371] on li "Cool Stuff" at bounding box center [372, 374] width 157 height 43
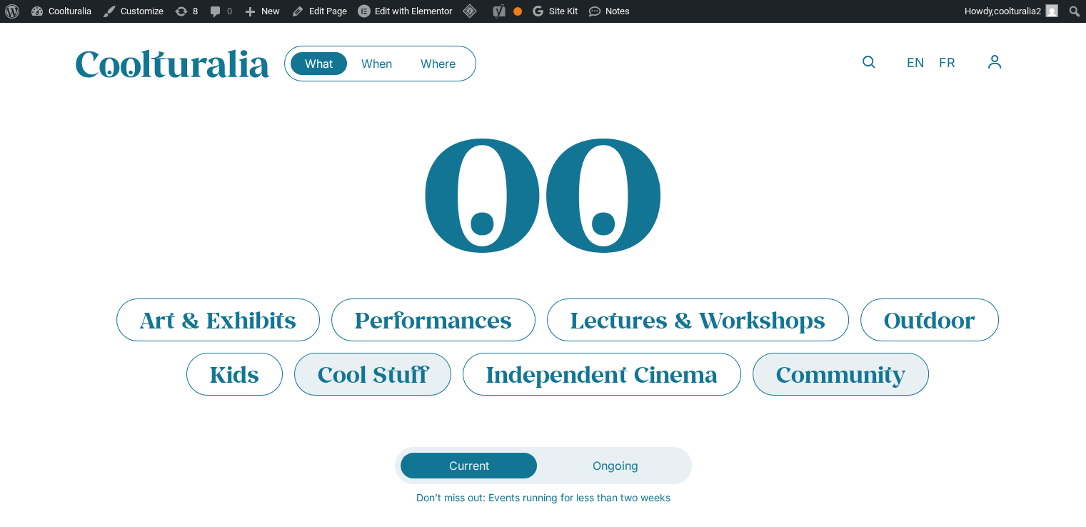
click at [846, 379] on li "Community" at bounding box center [841, 374] width 176 height 43
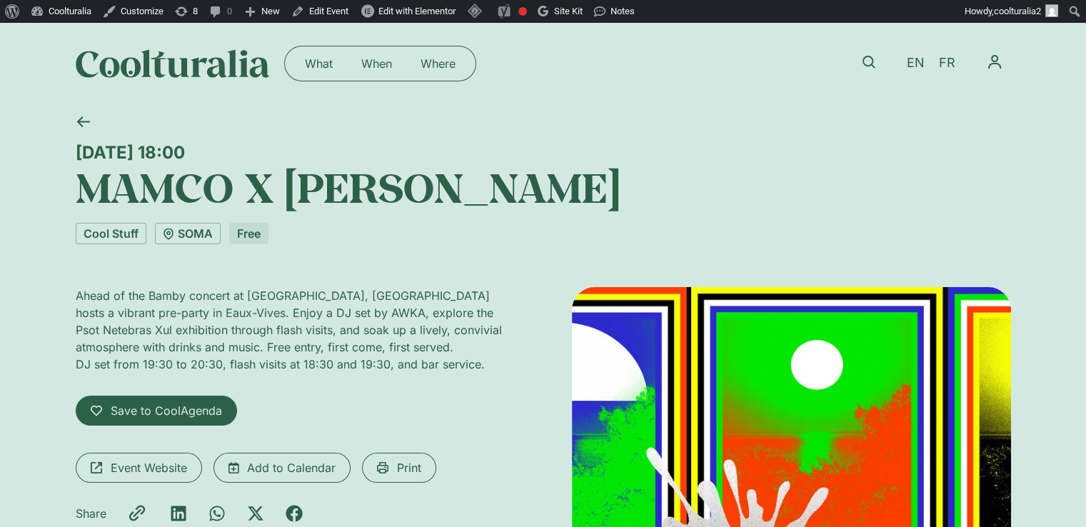
drag, startPoint x: 294, startPoint y: 154, endPoint x: 47, endPoint y: 149, distance: 246.5
click at [47, 149] on div "Friday 22 August, 18:00 MAMCO X Scène Ella Fitzgerald Cool Stuff SOMA Free Ahea…" at bounding box center [543, 523] width 1086 height 839
copy div "Friday 22 August, 18:00"
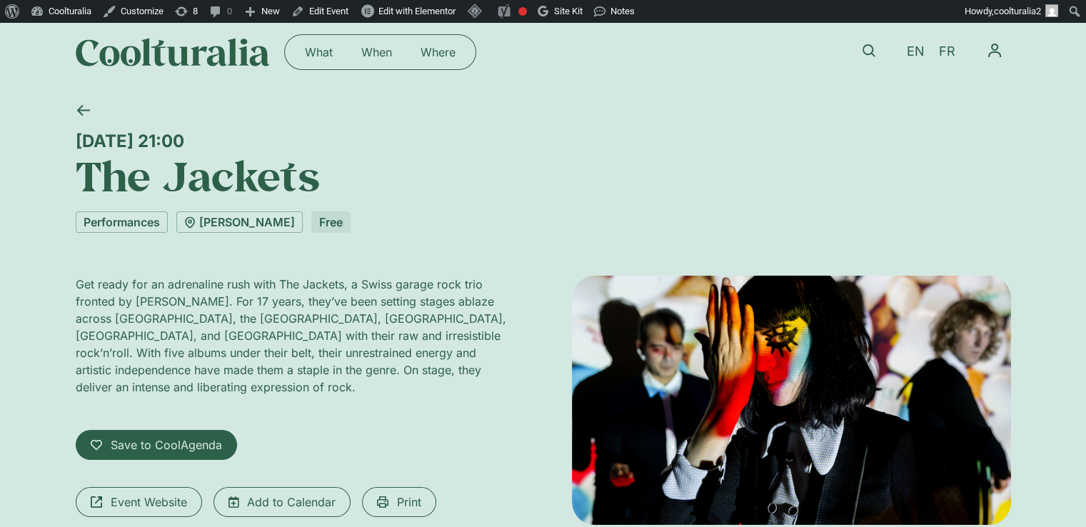
scroll to position [11, 0]
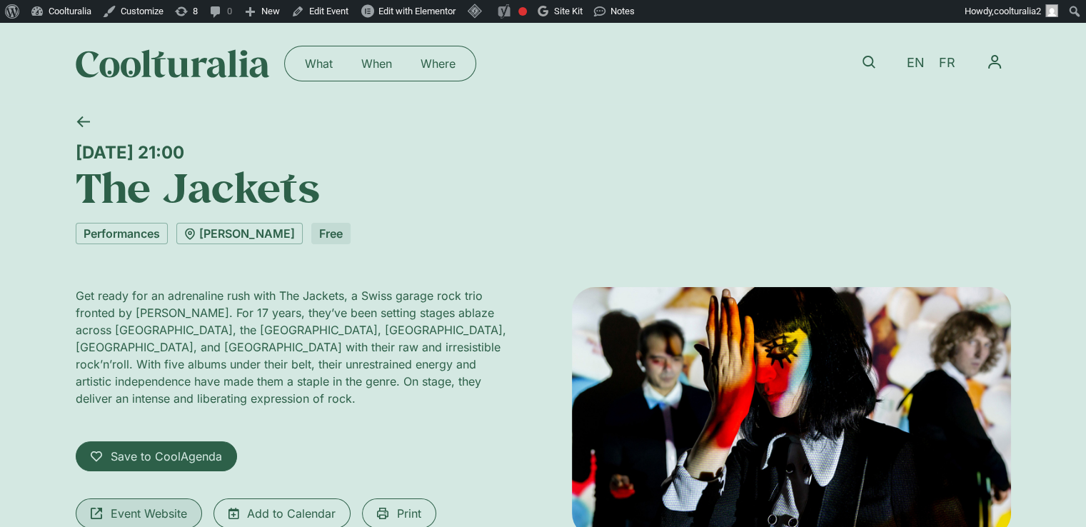
click at [123, 505] on span "Event Website" at bounding box center [149, 513] width 76 height 17
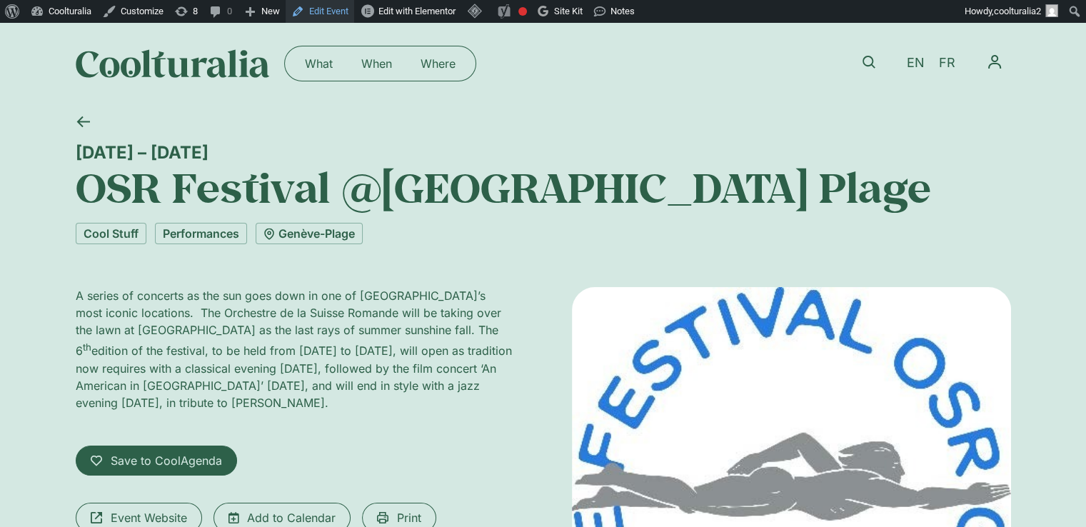
click at [318, 8] on link "Edit Event" at bounding box center [320, 11] width 69 height 23
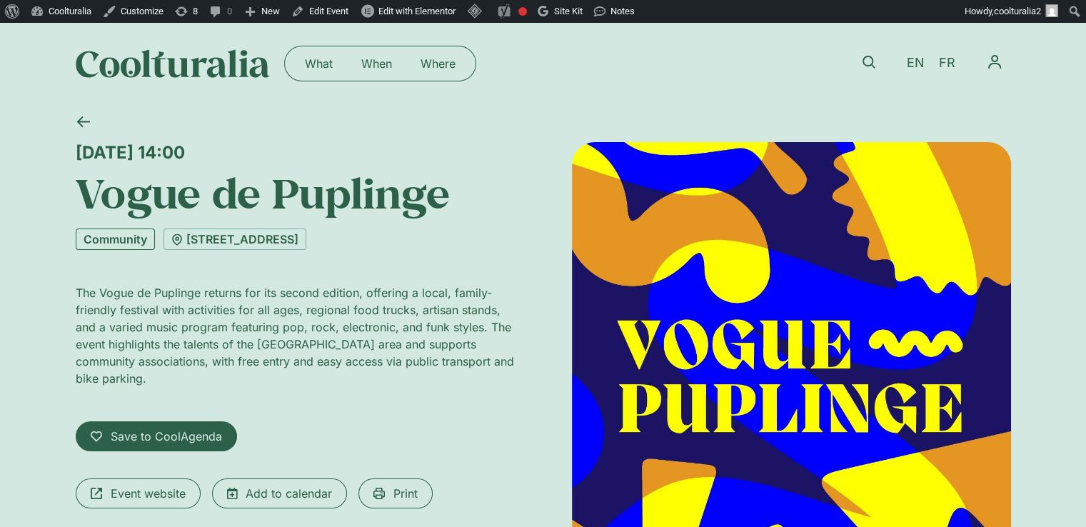
click at [120, 243] on link "Community" at bounding box center [115, 239] width 79 height 21
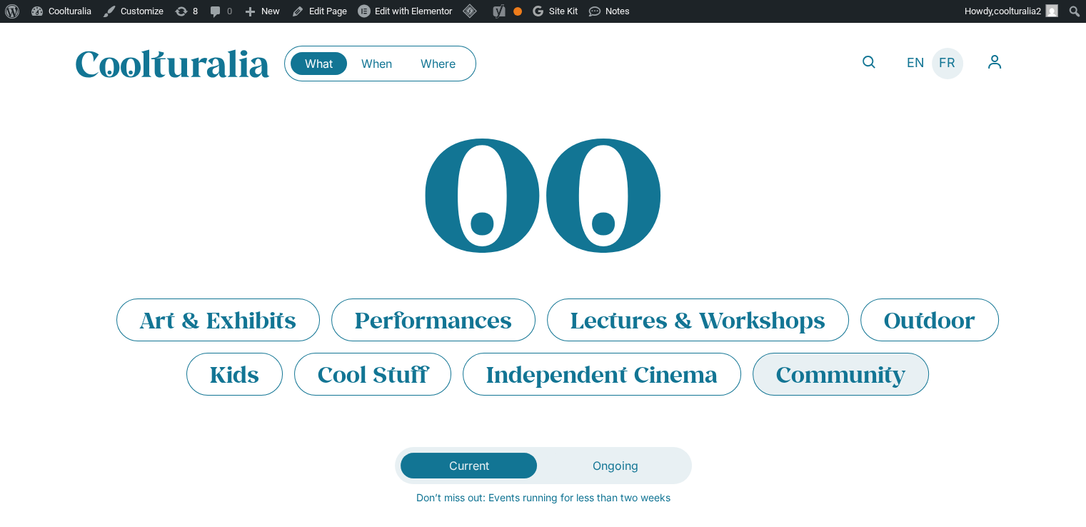
click at [951, 64] on span "FR" at bounding box center [947, 63] width 16 height 15
